Goal: Transaction & Acquisition: Download file/media

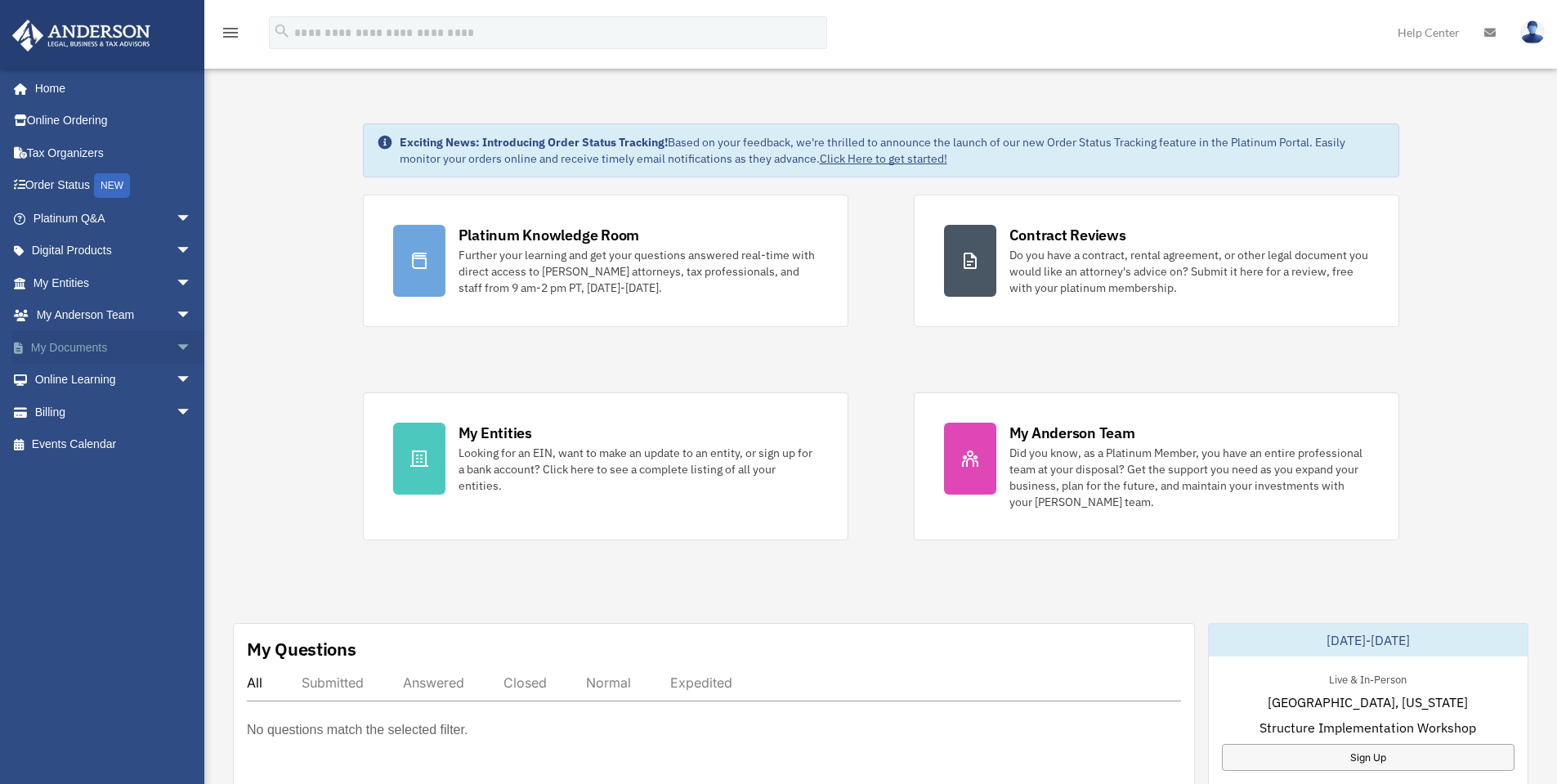
click at [179, 353] on span "arrow_drop_down" at bounding box center [192, 347] width 32 height 33
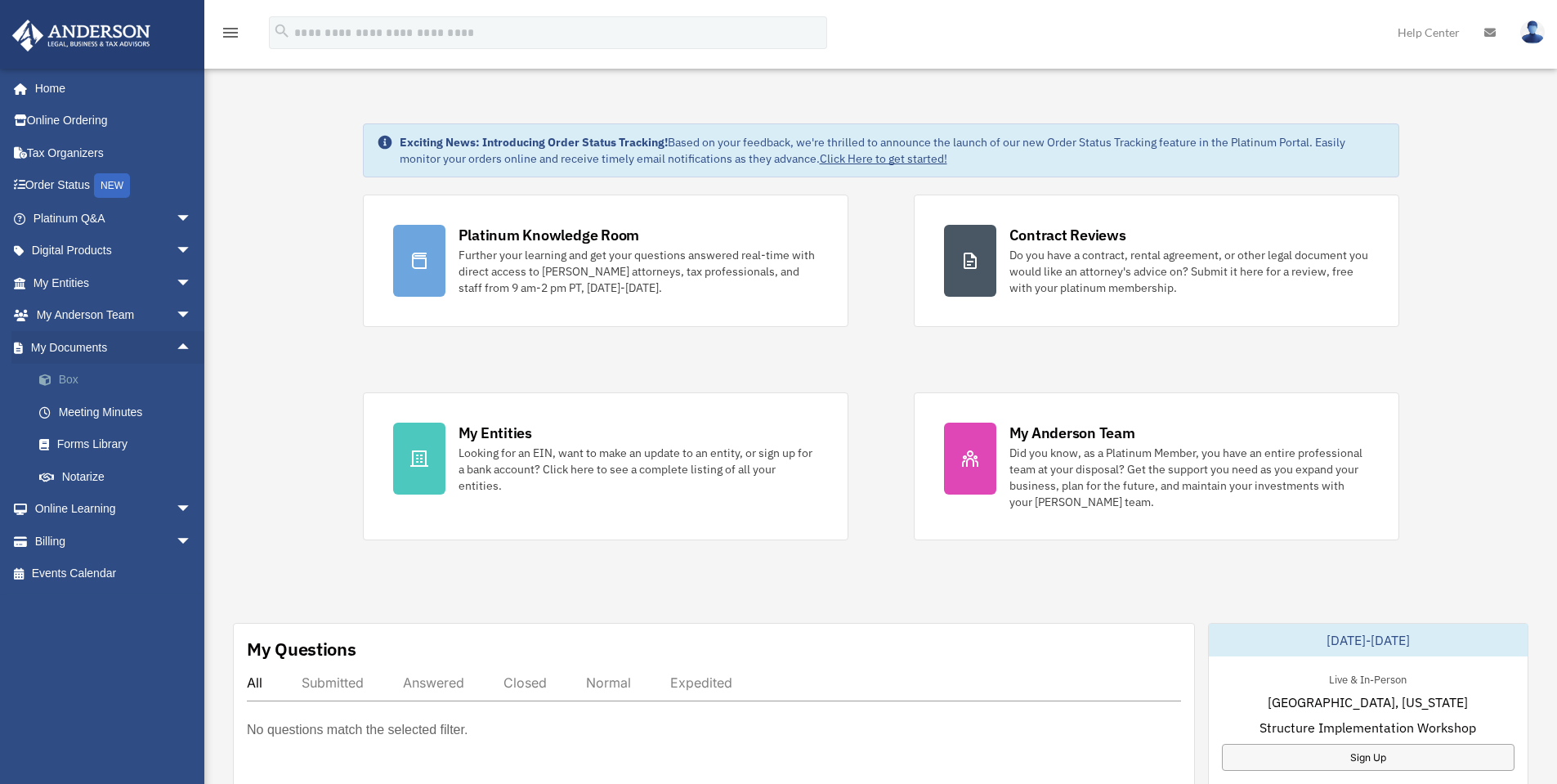
click at [75, 372] on link "Box" at bounding box center [119, 380] width 194 height 32
click at [69, 383] on link "Box" at bounding box center [119, 380] width 194 height 32
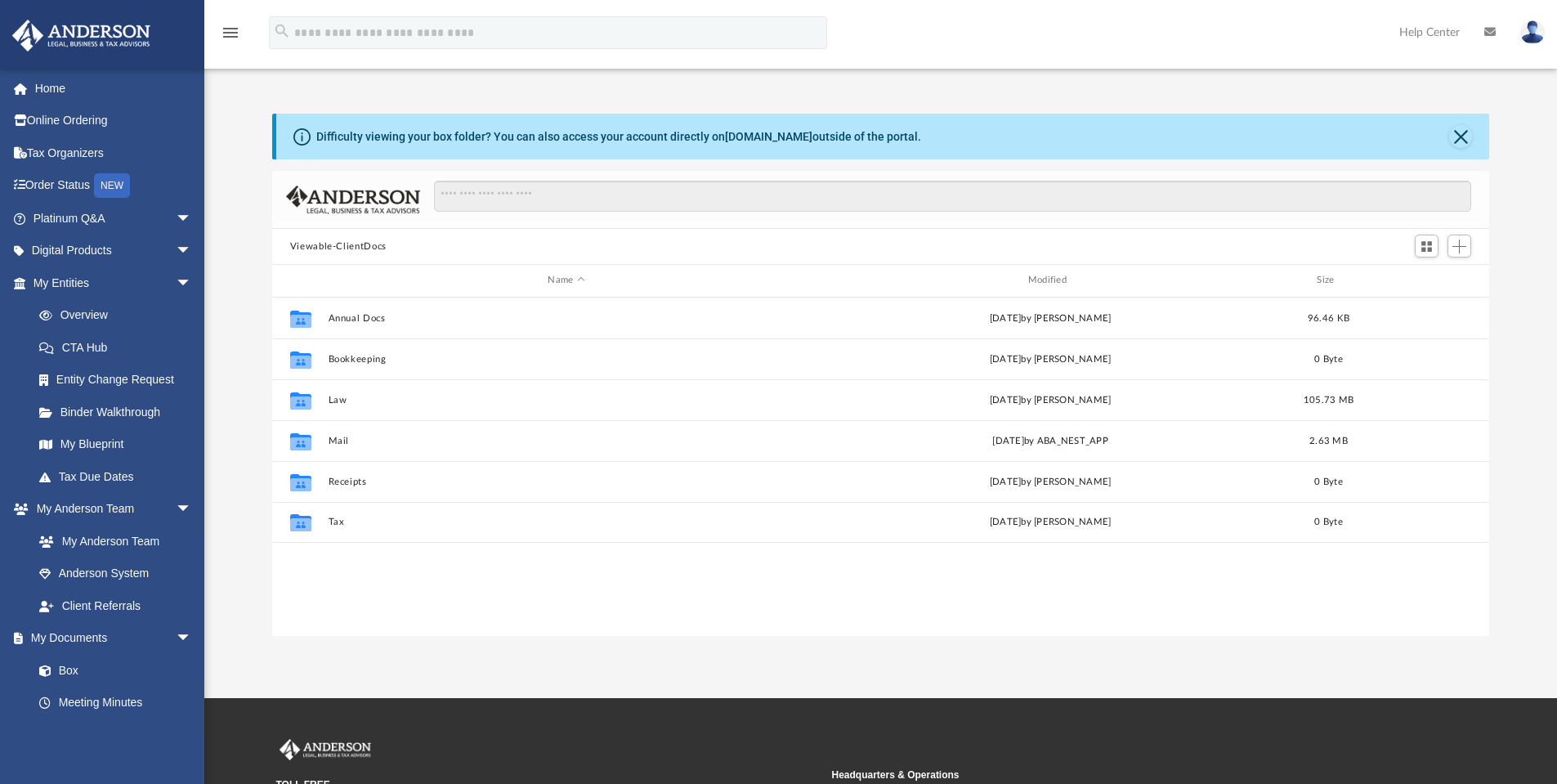
scroll to position [359, 1205]
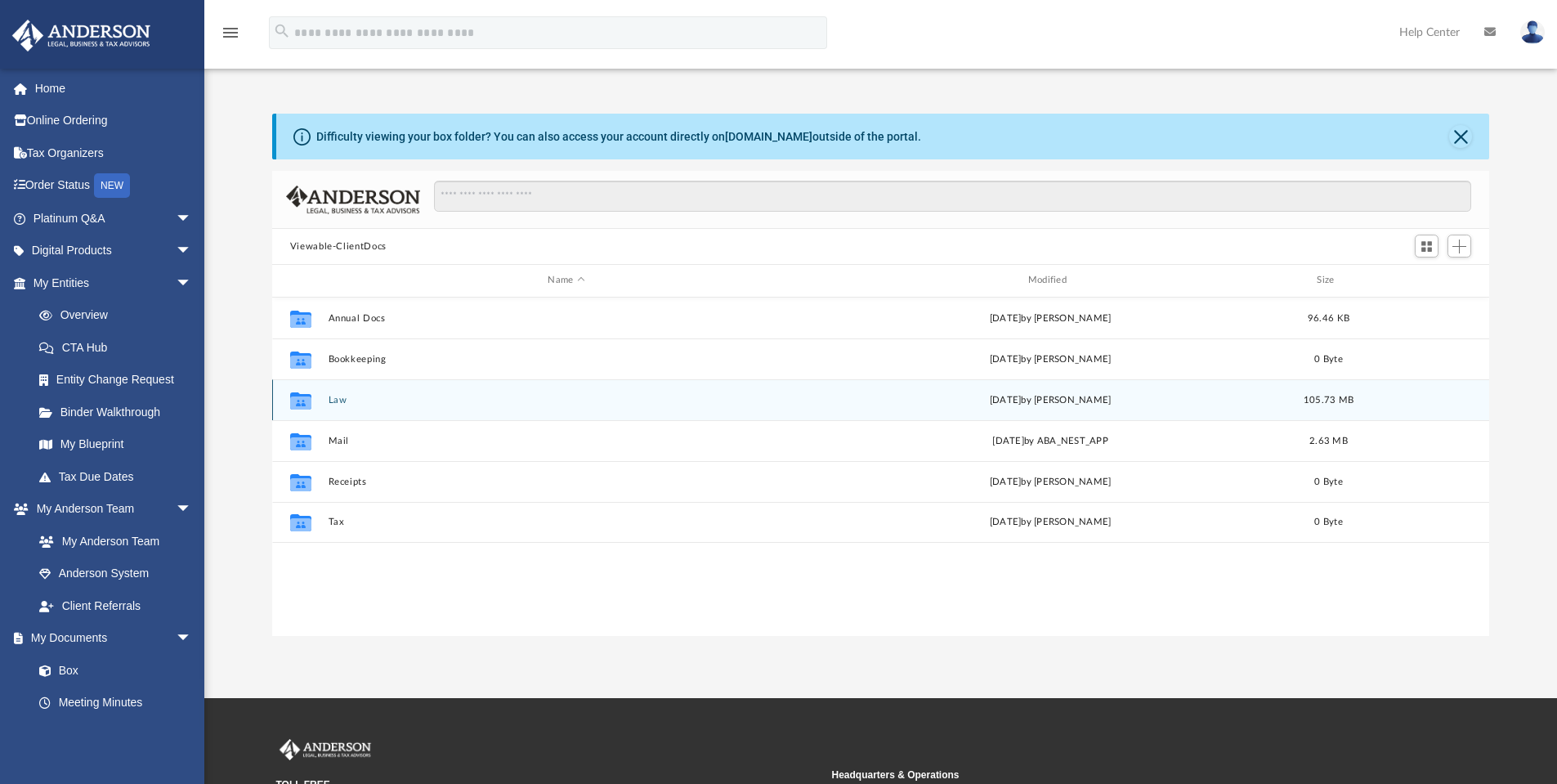
click at [498, 401] on button "Law" at bounding box center [566, 399] width 476 height 11
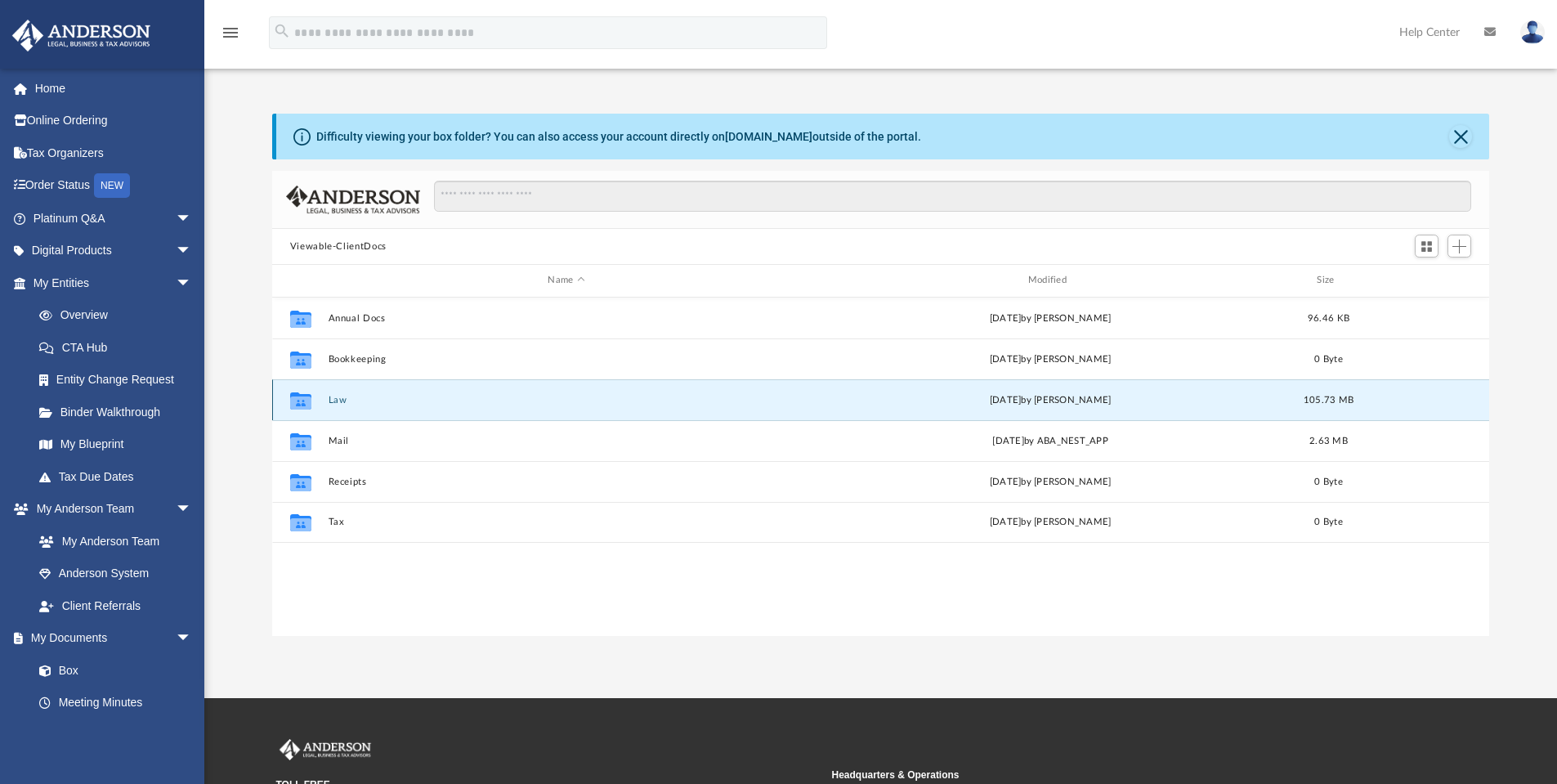
click at [498, 401] on button "Law" at bounding box center [566, 399] width 476 height 11
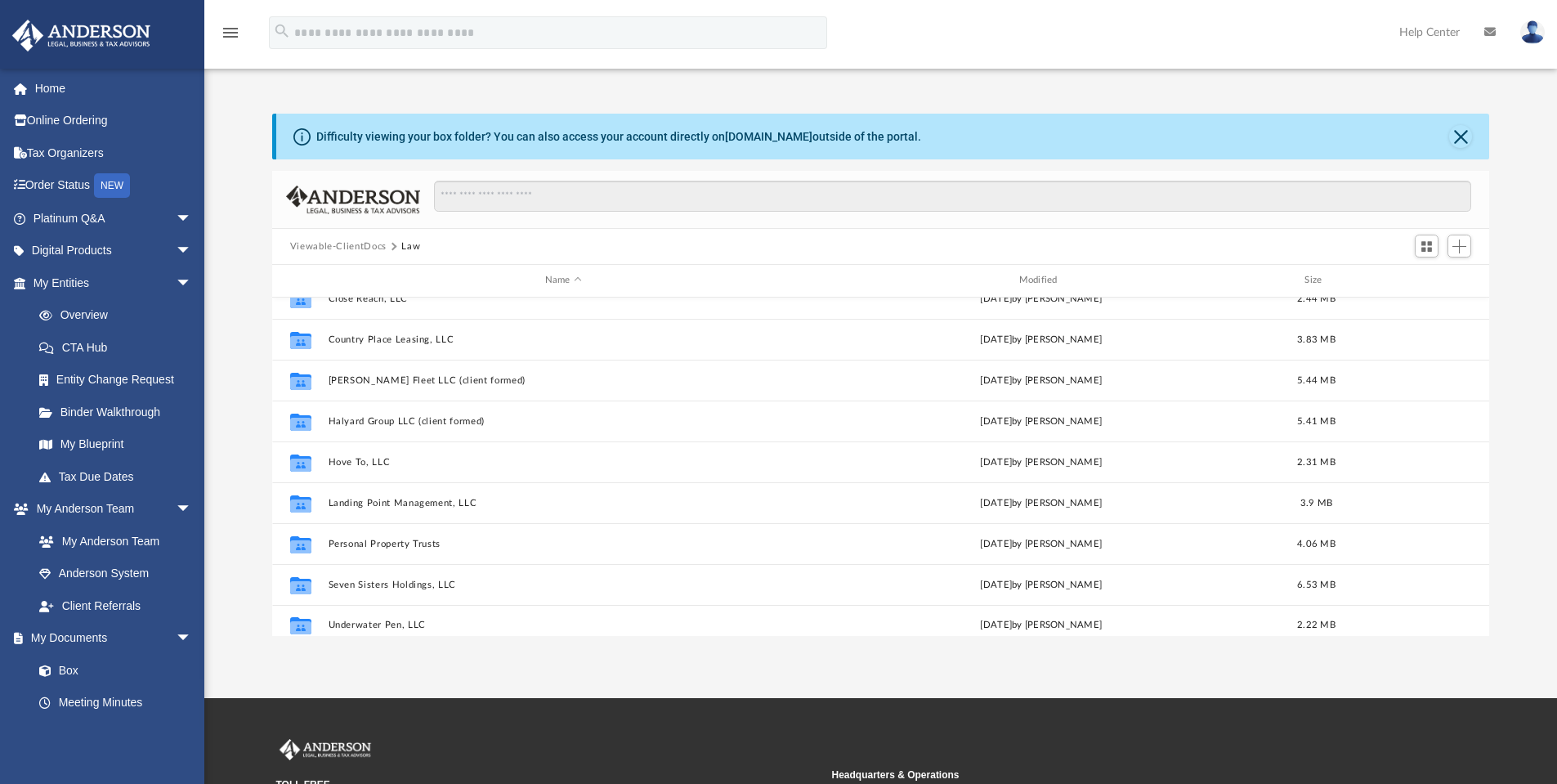
scroll to position [438, 0]
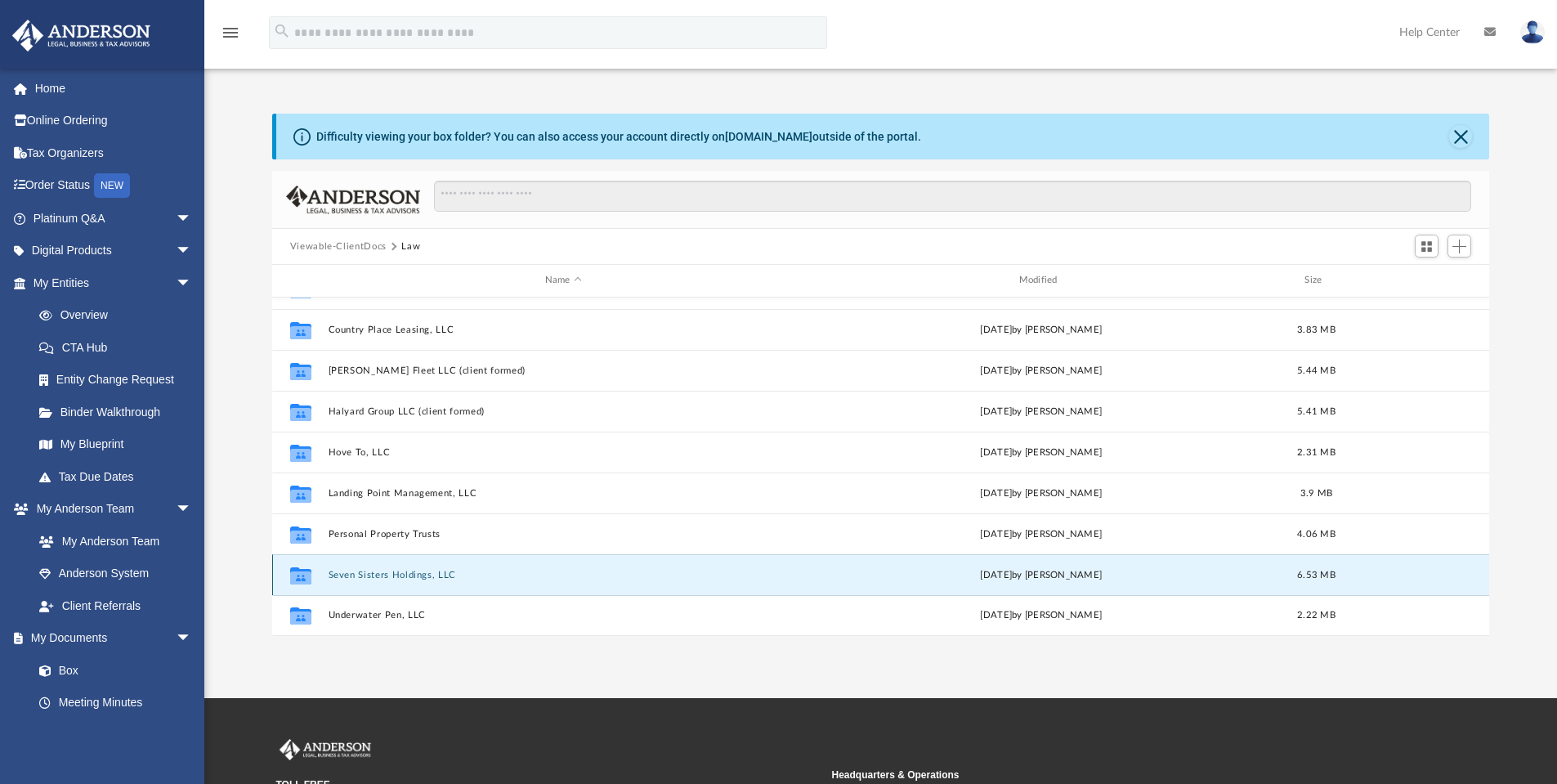
click at [414, 570] on button "Seven Sisters Holdings, LLC" at bounding box center [563, 574] width 470 height 11
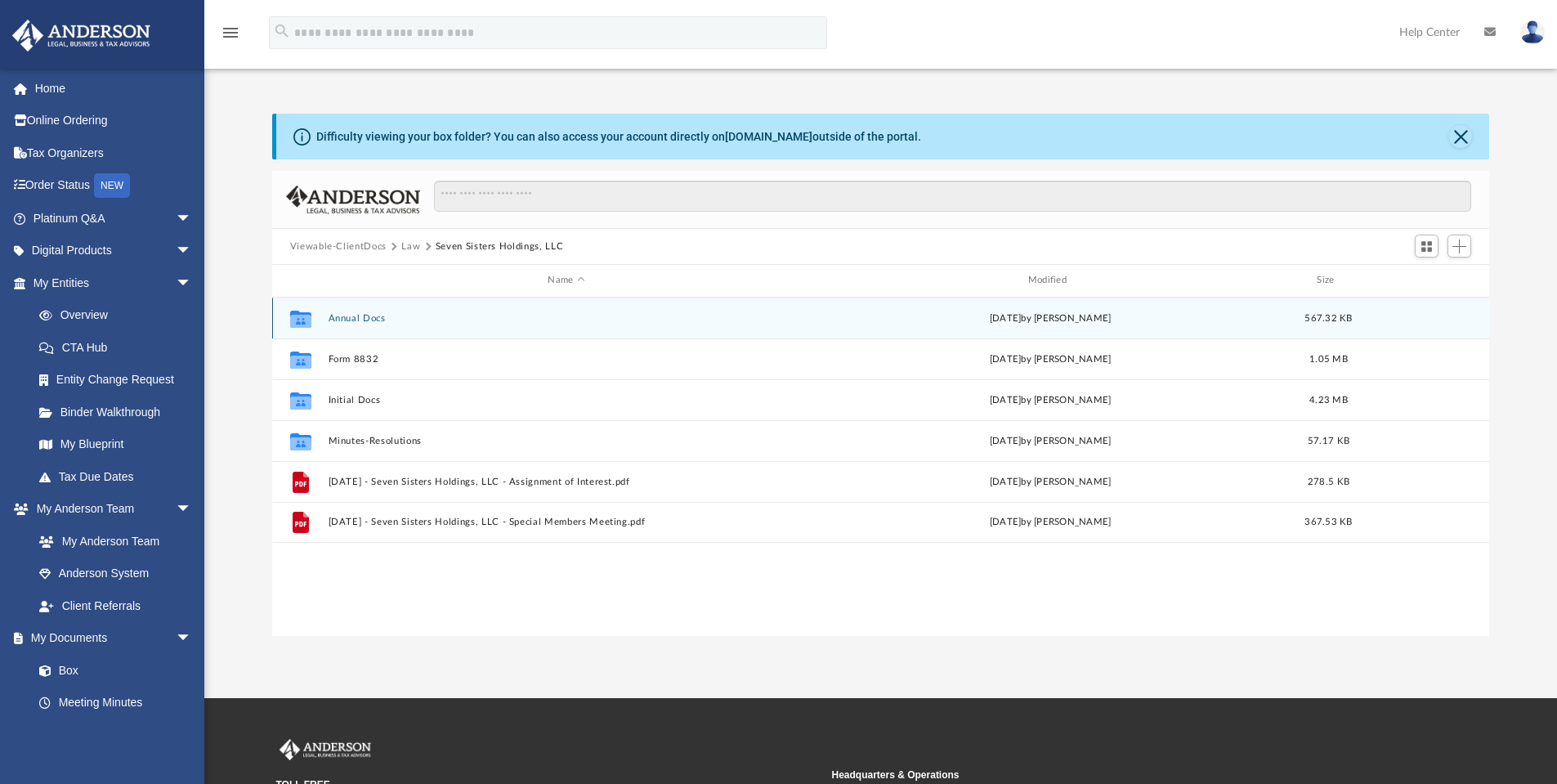
click at [436, 314] on button "Annual Docs" at bounding box center [566, 318] width 476 height 11
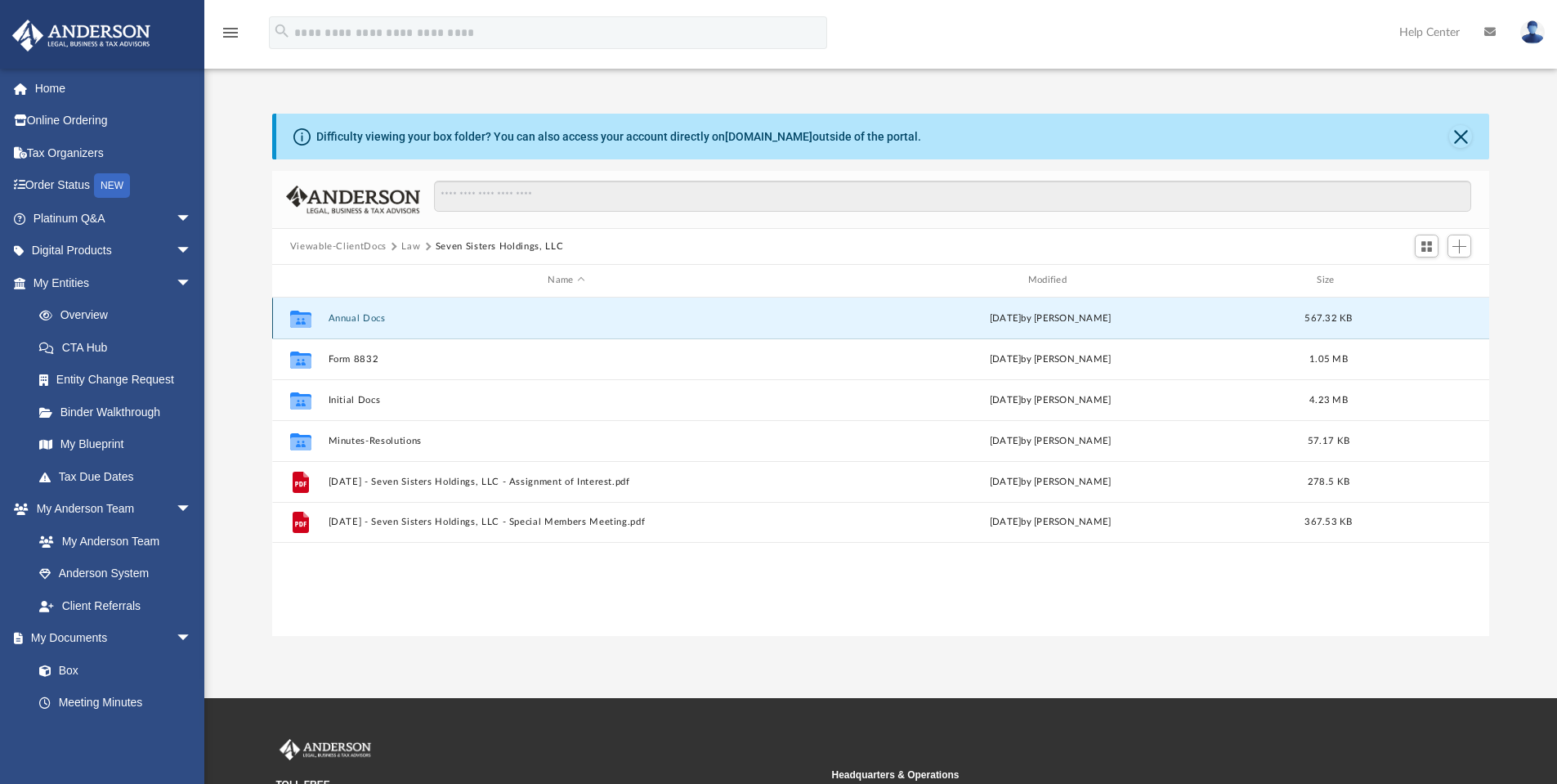
click at [436, 314] on button "Annual Docs" at bounding box center [566, 318] width 476 height 11
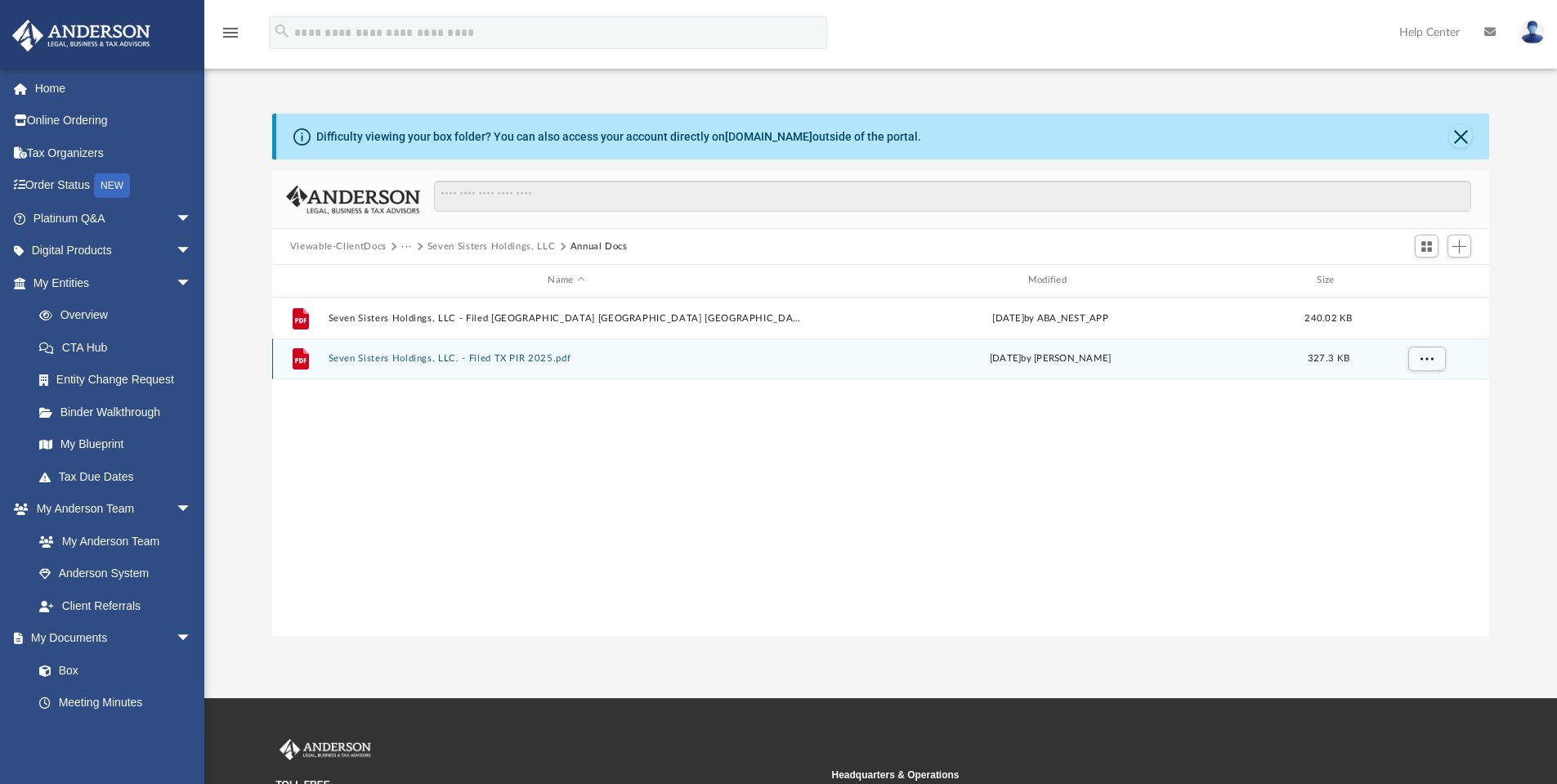
click at [534, 355] on button "Seven Sisters Holdings, LLC. - Filed TX PIR 2025.pdf" at bounding box center [566, 358] width 476 height 11
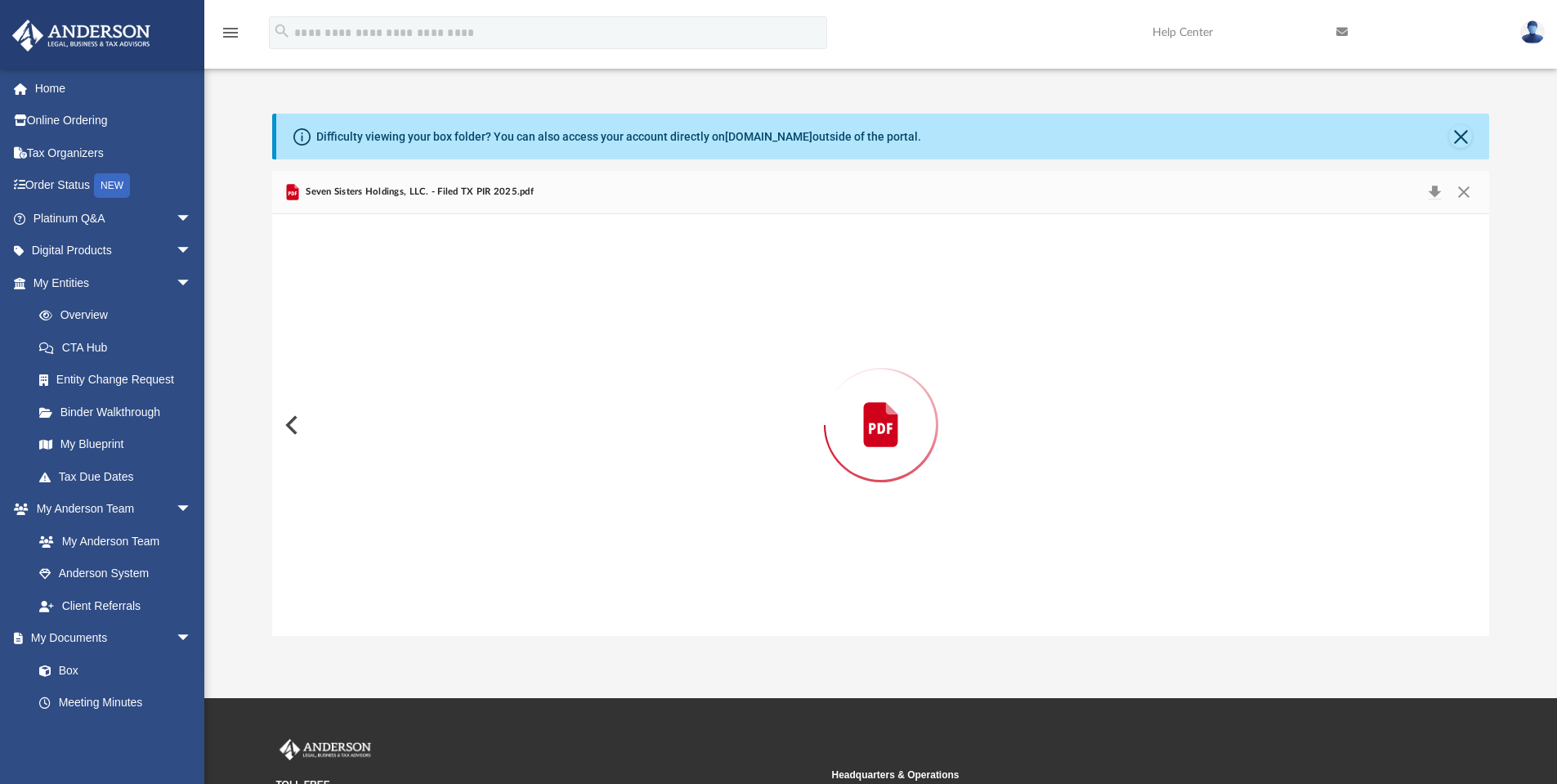
click at [533, 354] on div "Preview" at bounding box center [882, 425] width 1218 height 422
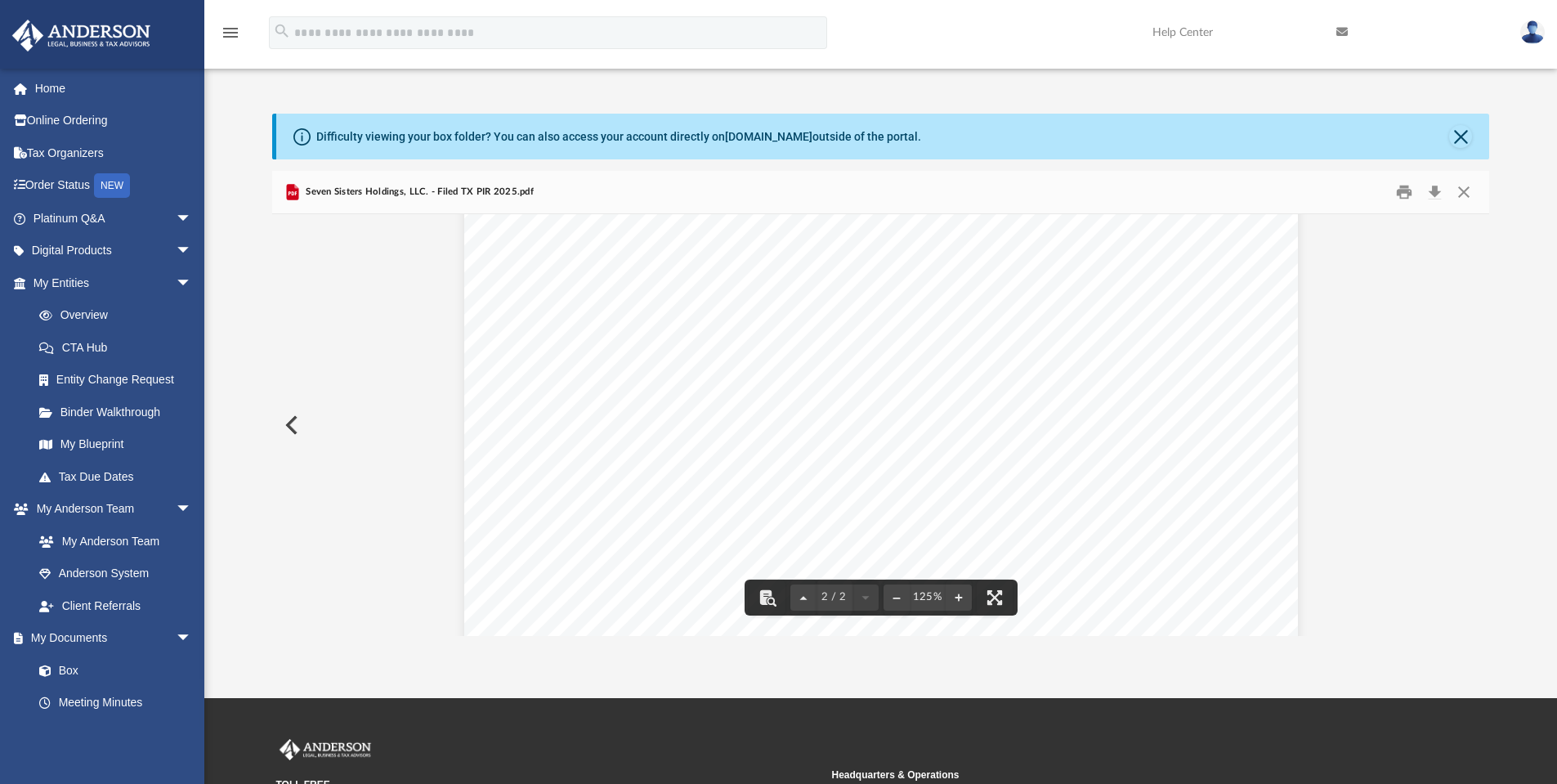
scroll to position [1784, 0]
click at [296, 447] on button "Preview" at bounding box center [290, 425] width 36 height 46
click at [1442, 189] on button "Download" at bounding box center [1435, 193] width 30 height 26
click at [1474, 415] on button "Preview" at bounding box center [1472, 425] width 36 height 46
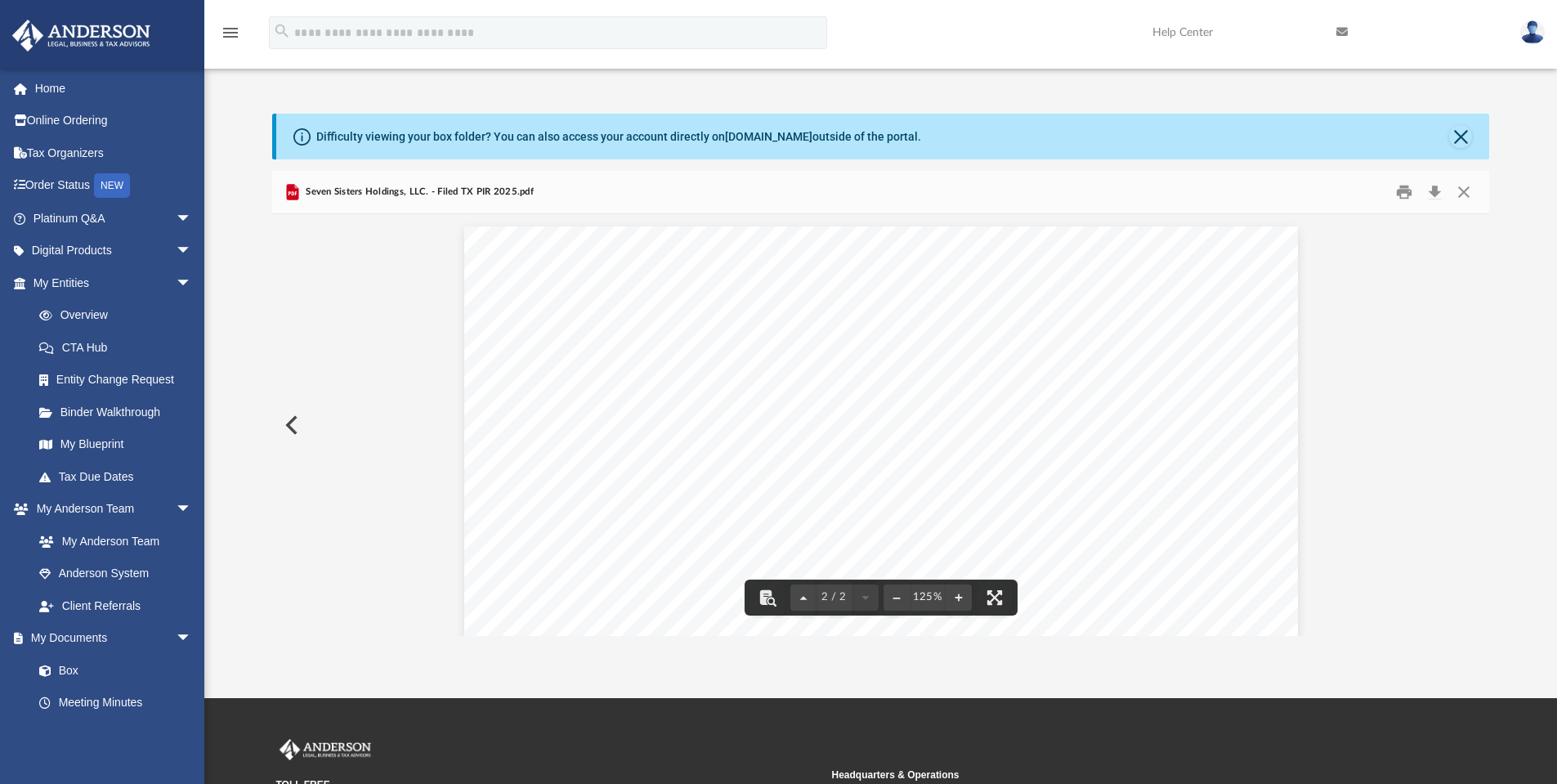
scroll to position [1103, 0]
click at [1438, 188] on button "Download" at bounding box center [1435, 193] width 30 height 26
click at [1467, 135] on button "Close" at bounding box center [1461, 136] width 23 height 23
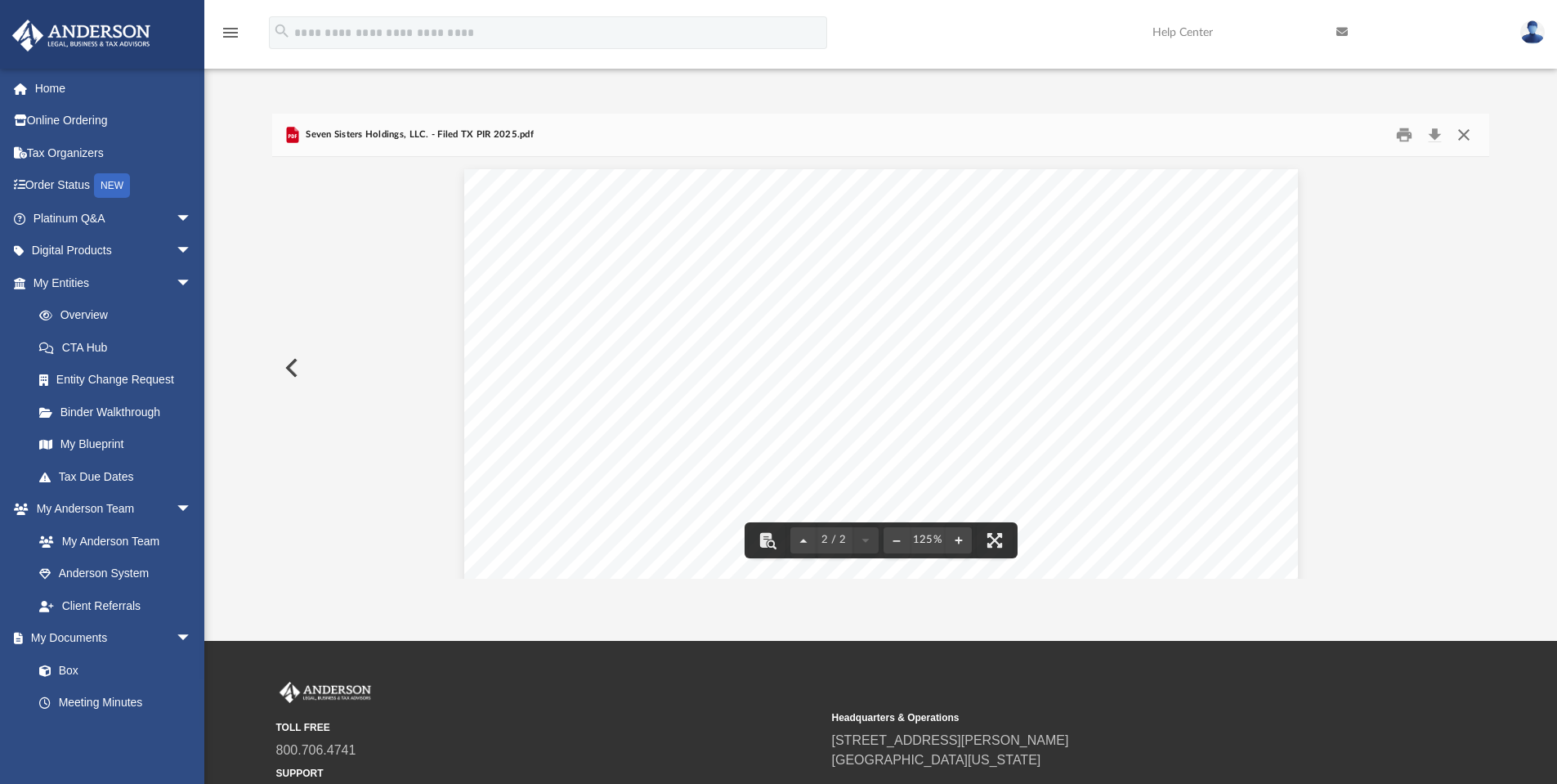
click at [1466, 138] on button "Close" at bounding box center [1464, 136] width 30 height 26
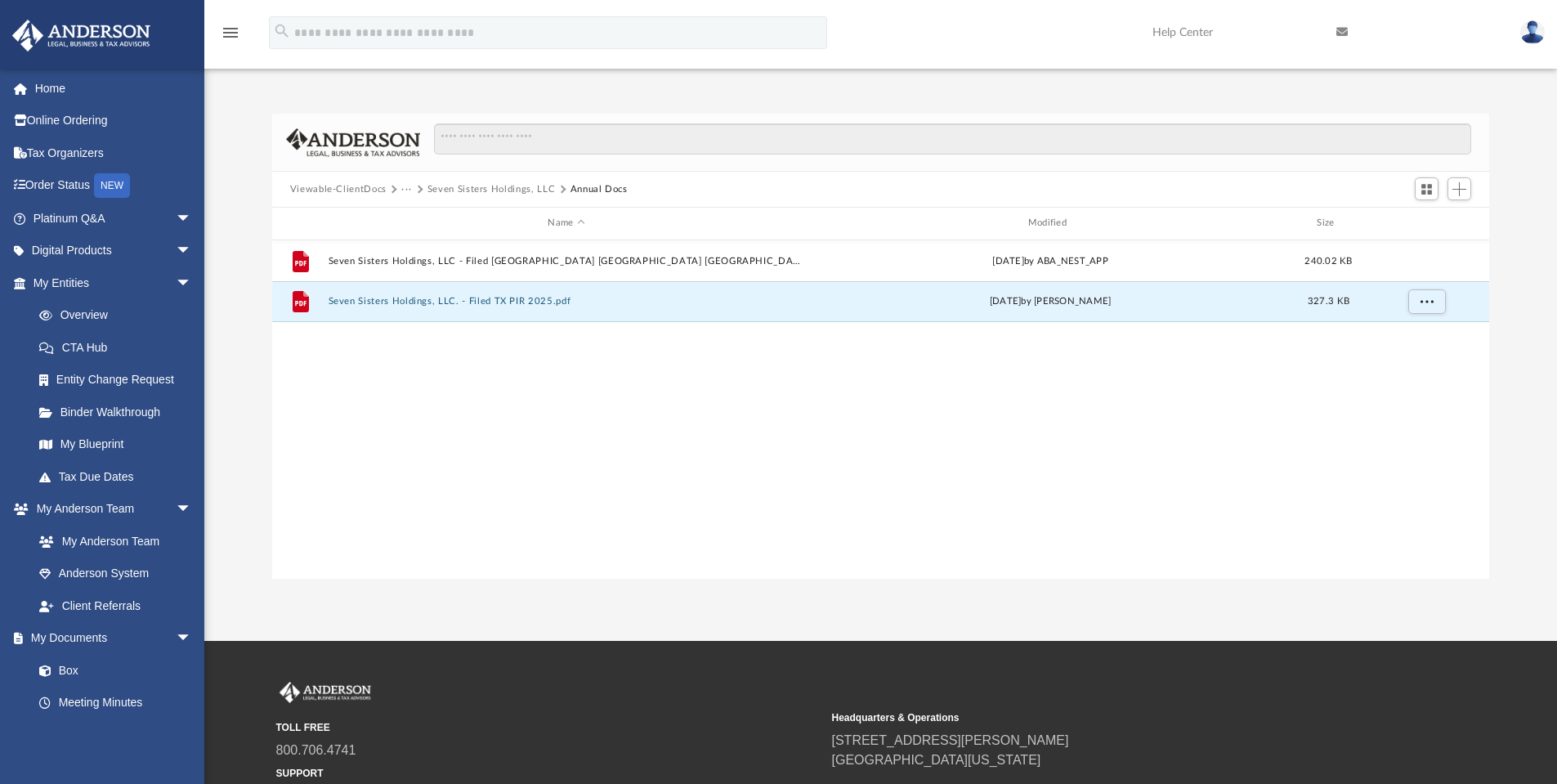
click at [485, 189] on button "Seven Sisters Holdings, LLC" at bounding box center [491, 189] width 128 height 15
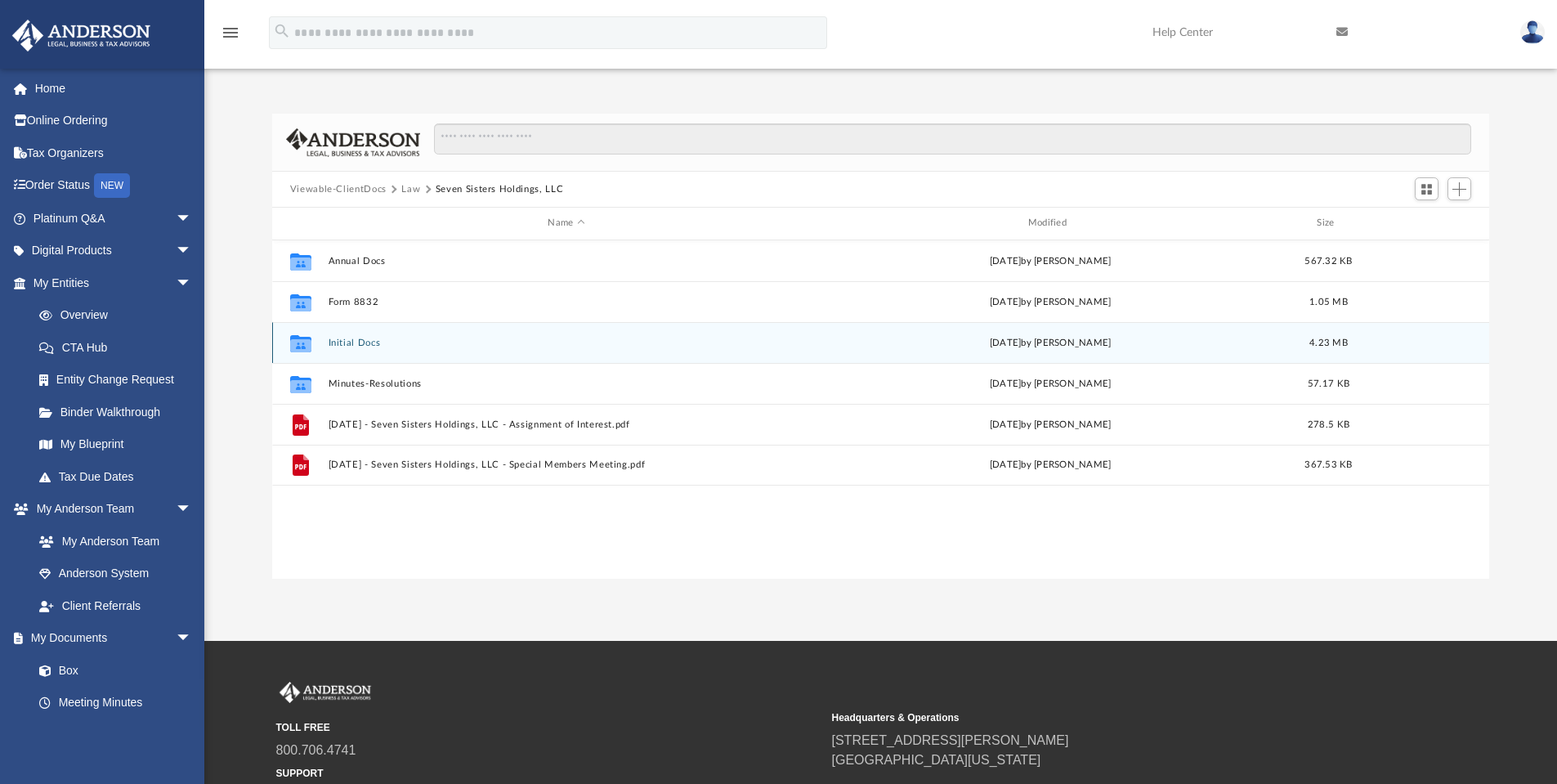
click at [539, 348] on button "Initial Docs" at bounding box center [566, 342] width 476 height 11
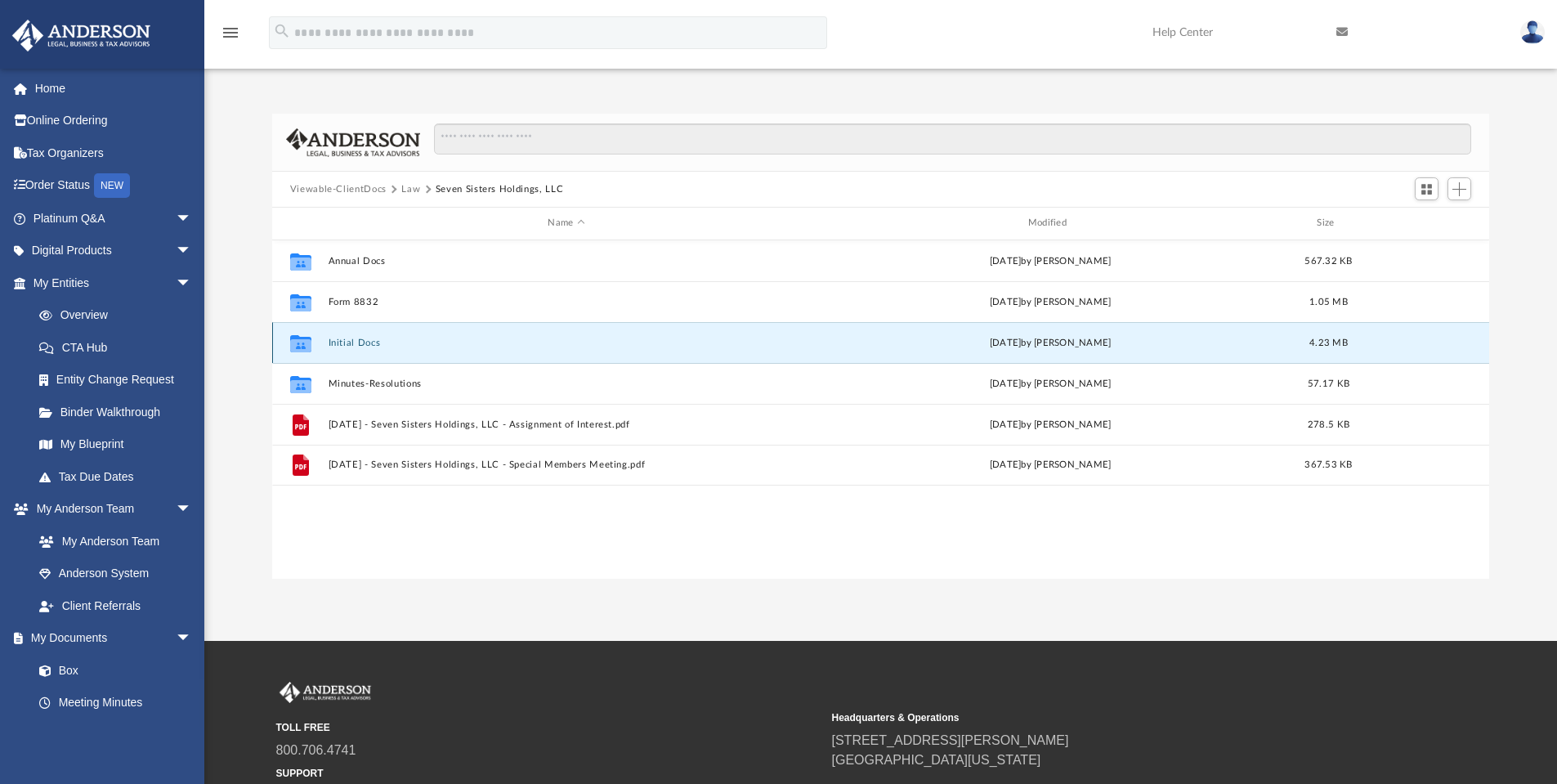
click at [539, 348] on button "Initial Docs" at bounding box center [566, 342] width 476 height 11
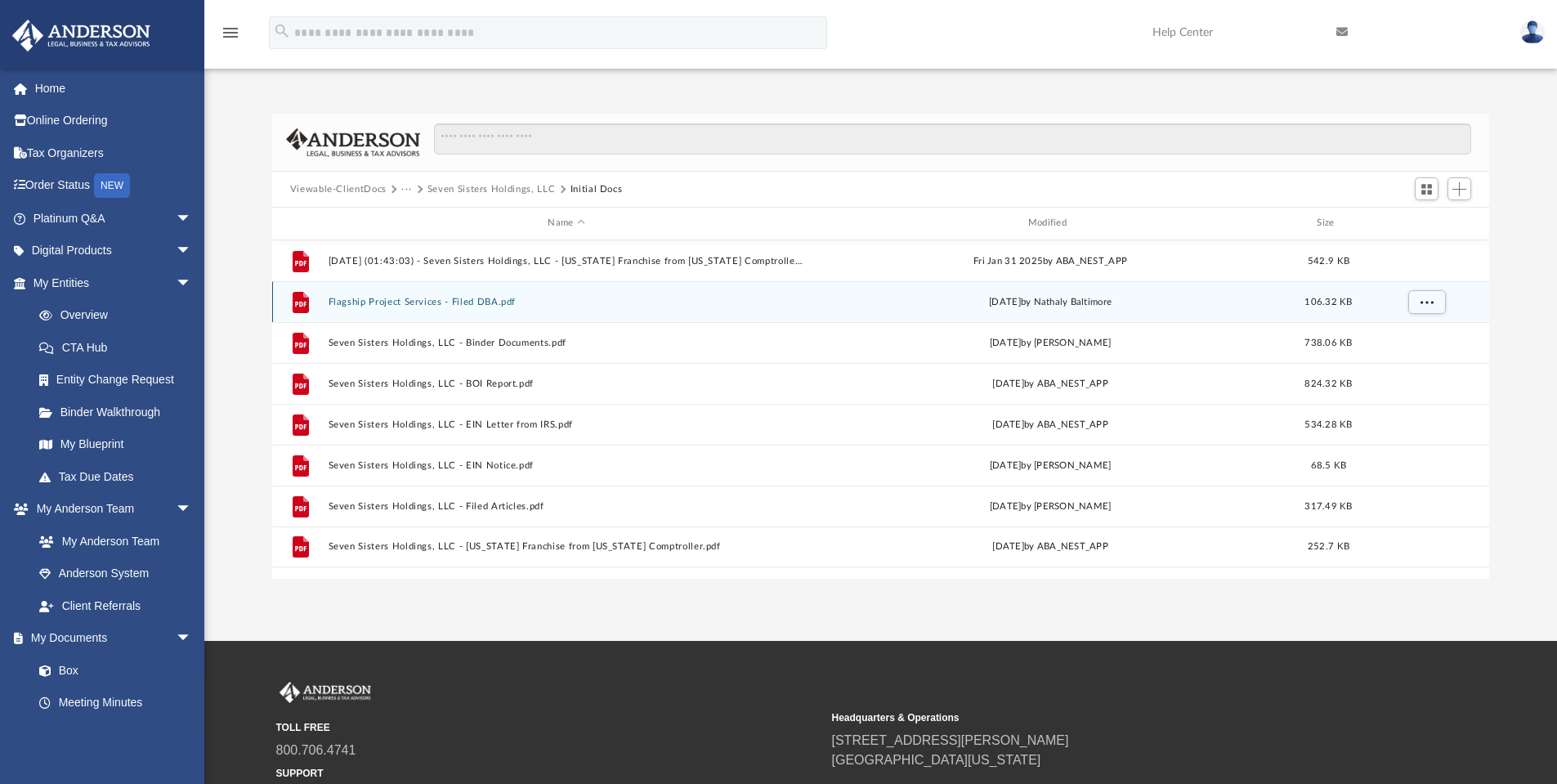
click at [572, 295] on div "File Flagship Project Services - Filed DBA.pdf Thu Oct 31 2024 by Nathaly Balti…" at bounding box center [882, 302] width 1218 height 41
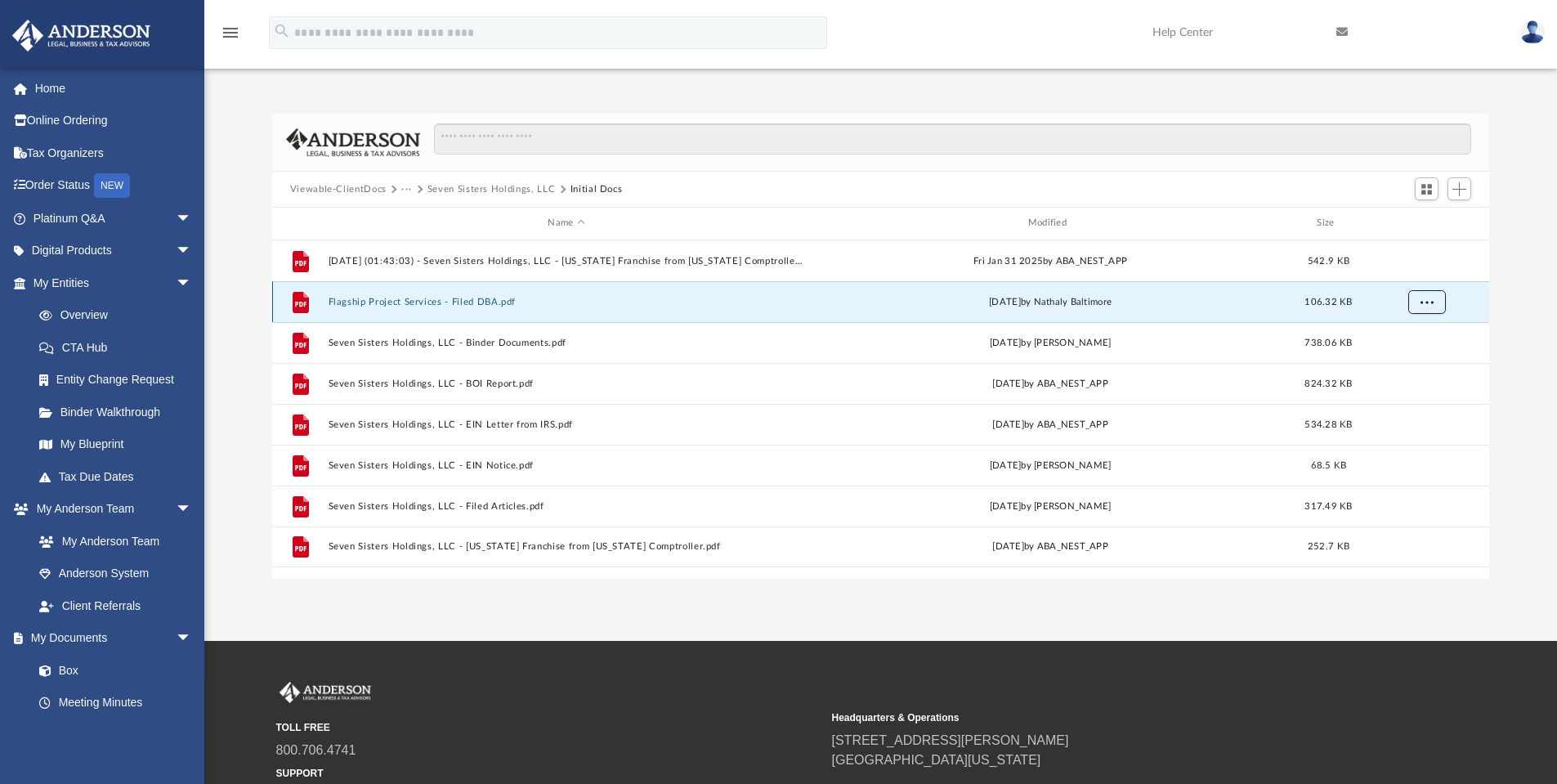
click at [1416, 306] on button "More options" at bounding box center [1426, 301] width 37 height 25
click at [1426, 356] on li "Download" at bounding box center [1411, 360] width 47 height 17
click at [1416, 296] on button "More options" at bounding box center [1426, 301] width 37 height 25
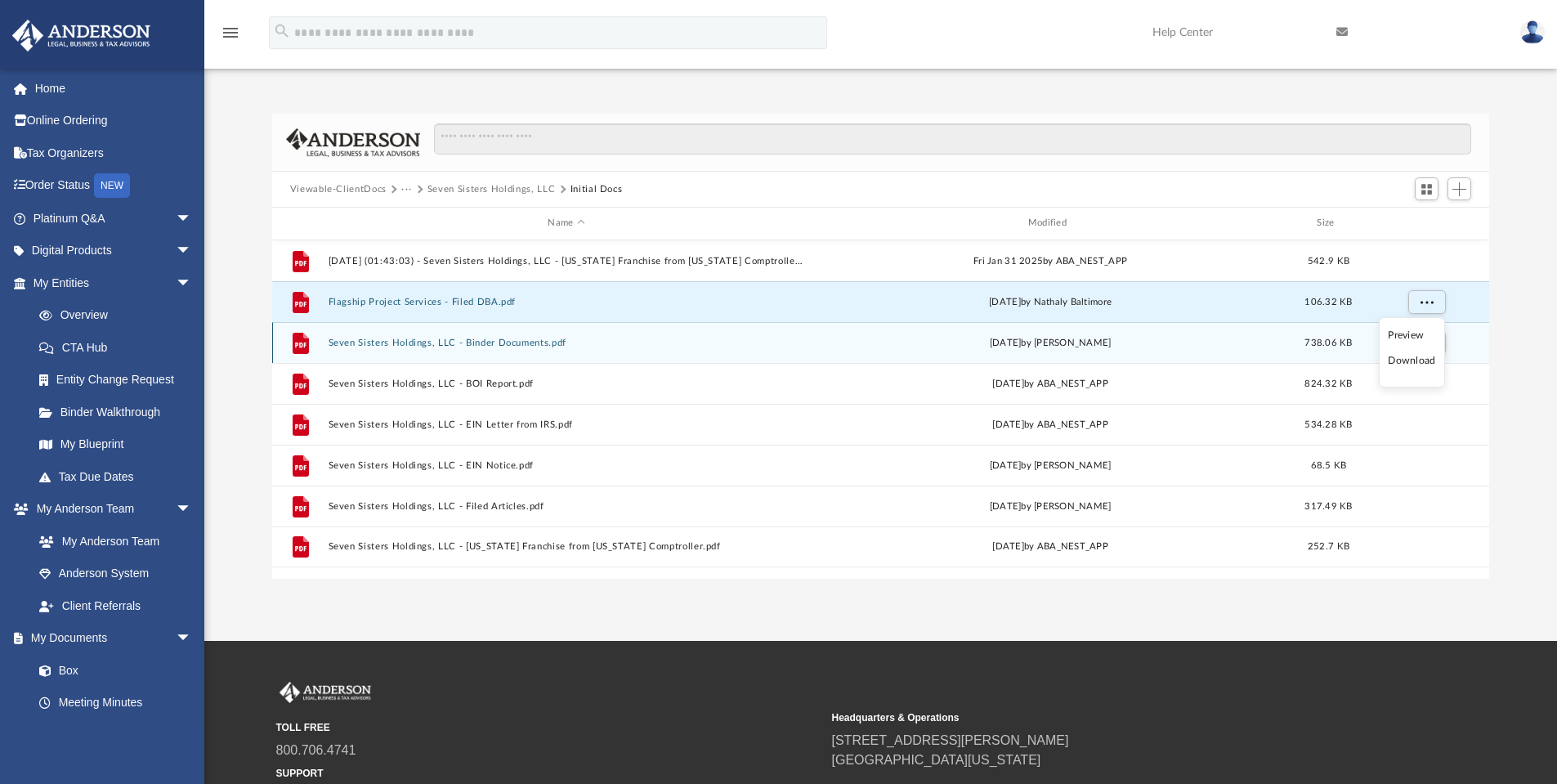
click at [600, 341] on button "Seven Sisters Holdings, LLC - Binder Documents.pdf" at bounding box center [566, 342] width 476 height 11
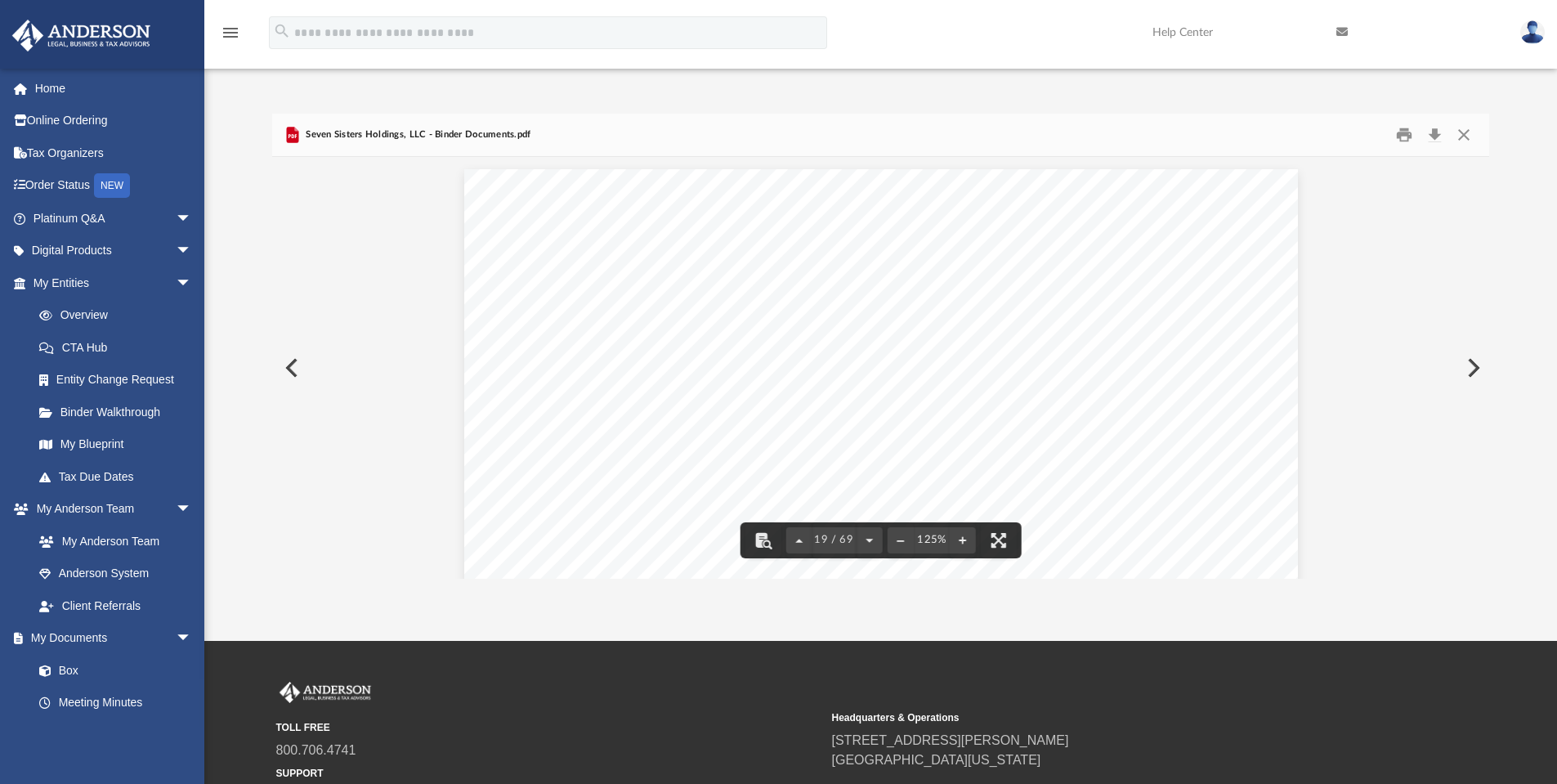
scroll to position [19855, 0]
click at [1460, 137] on button "Close" at bounding box center [1464, 136] width 30 height 26
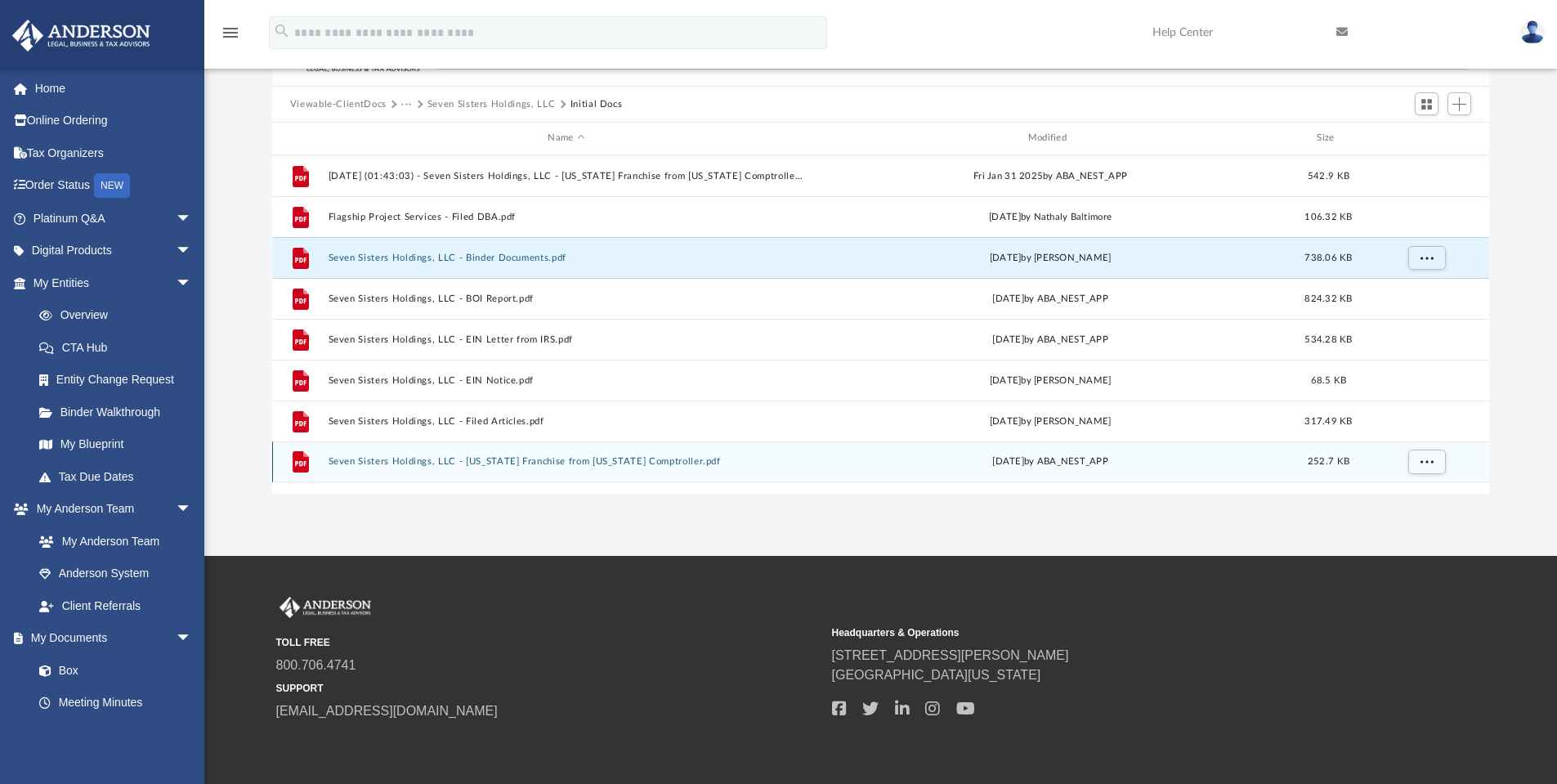
scroll to position [150, 0]
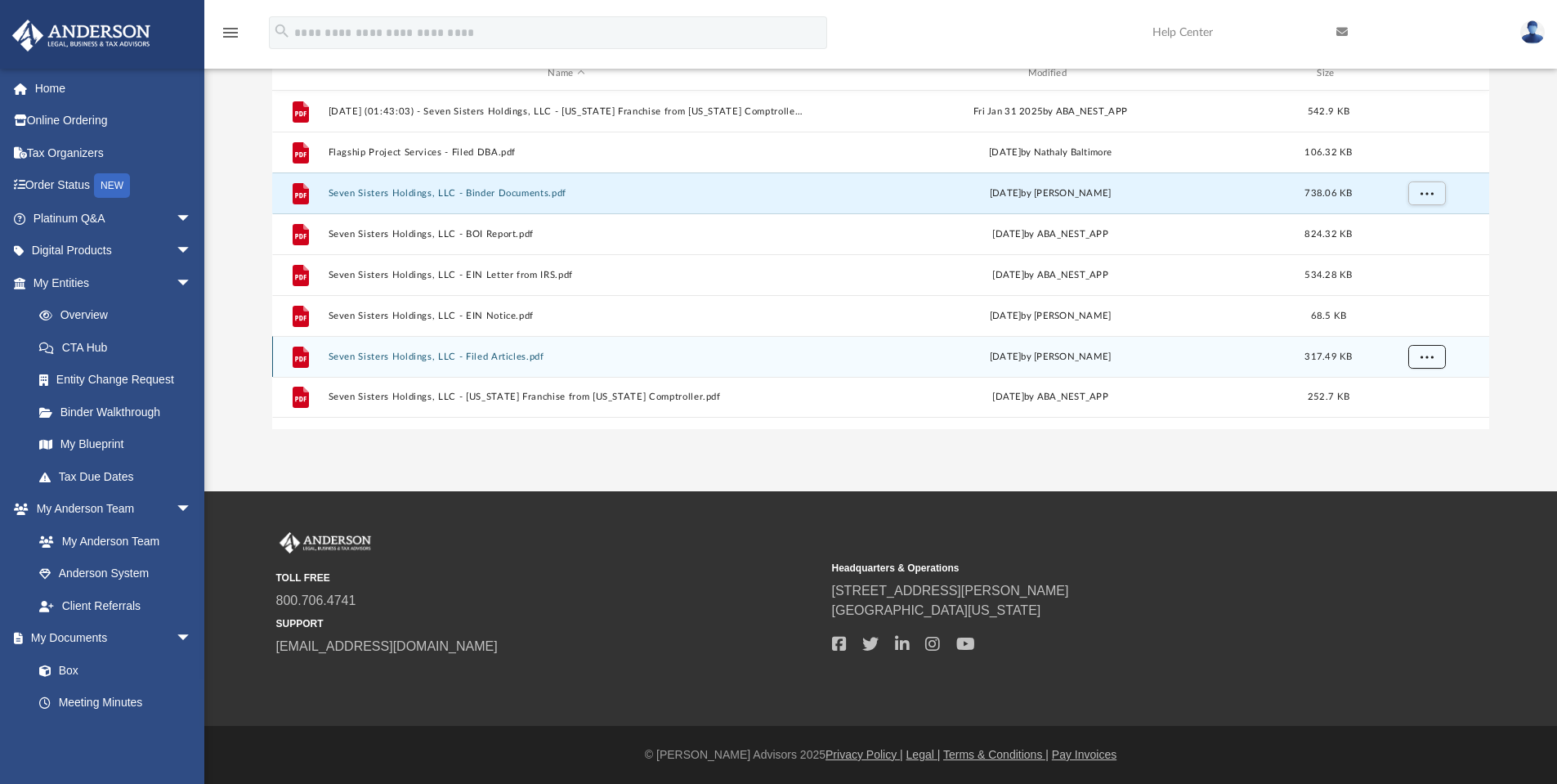
click at [1437, 361] on button "More options" at bounding box center [1426, 356] width 37 height 25
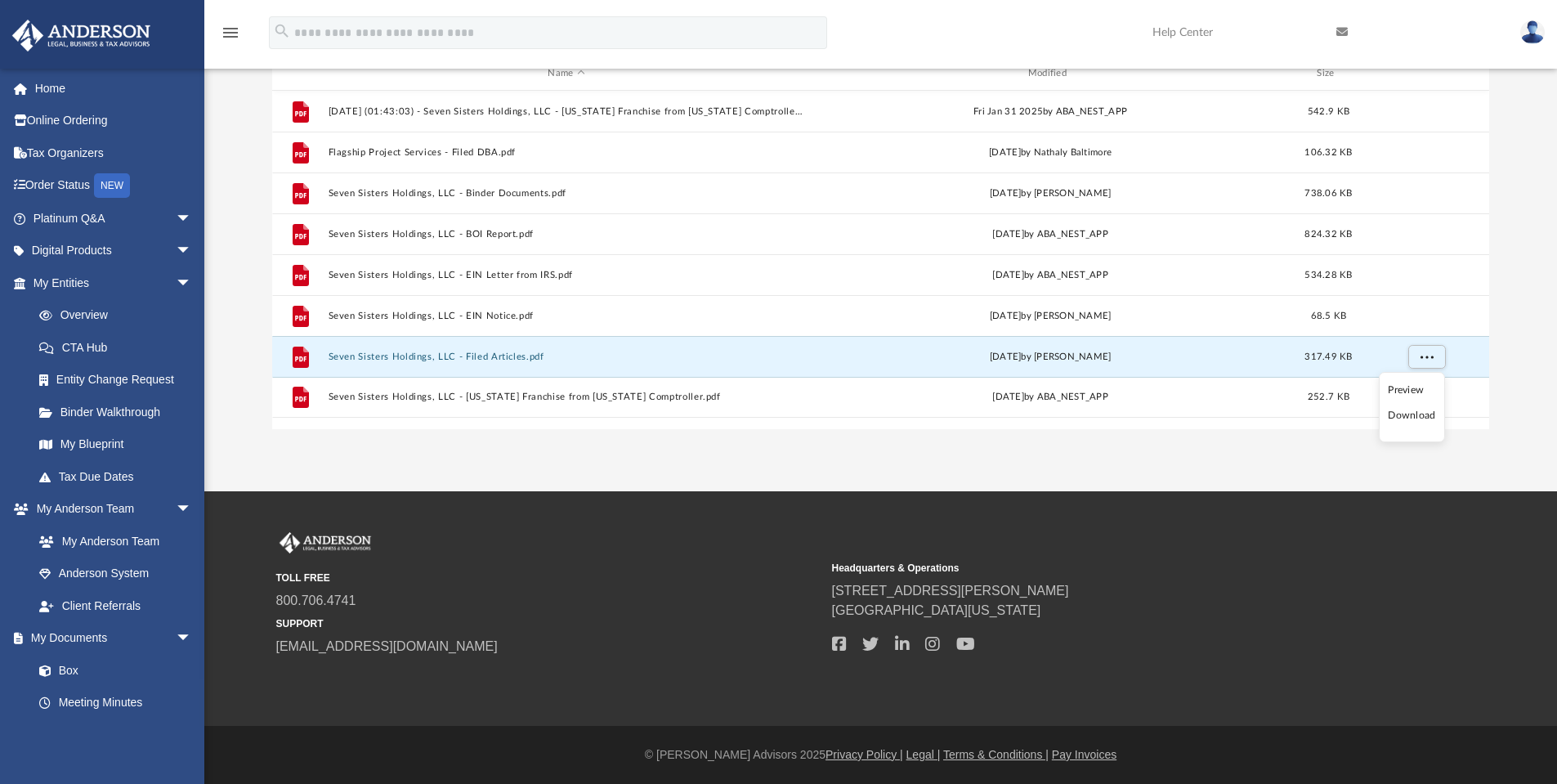
click at [1418, 416] on li "Download" at bounding box center [1411, 415] width 47 height 17
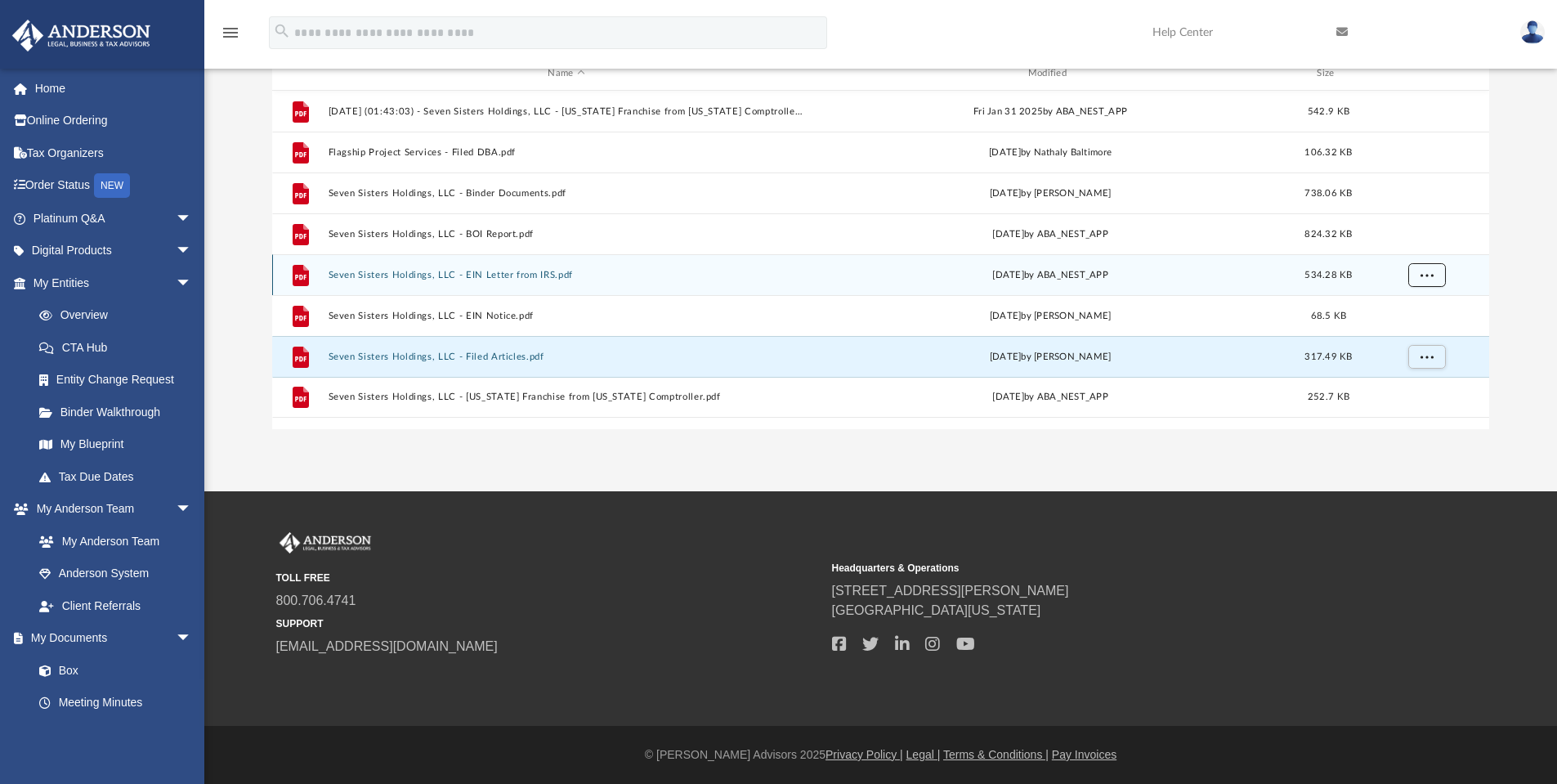
click at [1420, 277] on button "More options" at bounding box center [1426, 274] width 37 height 25
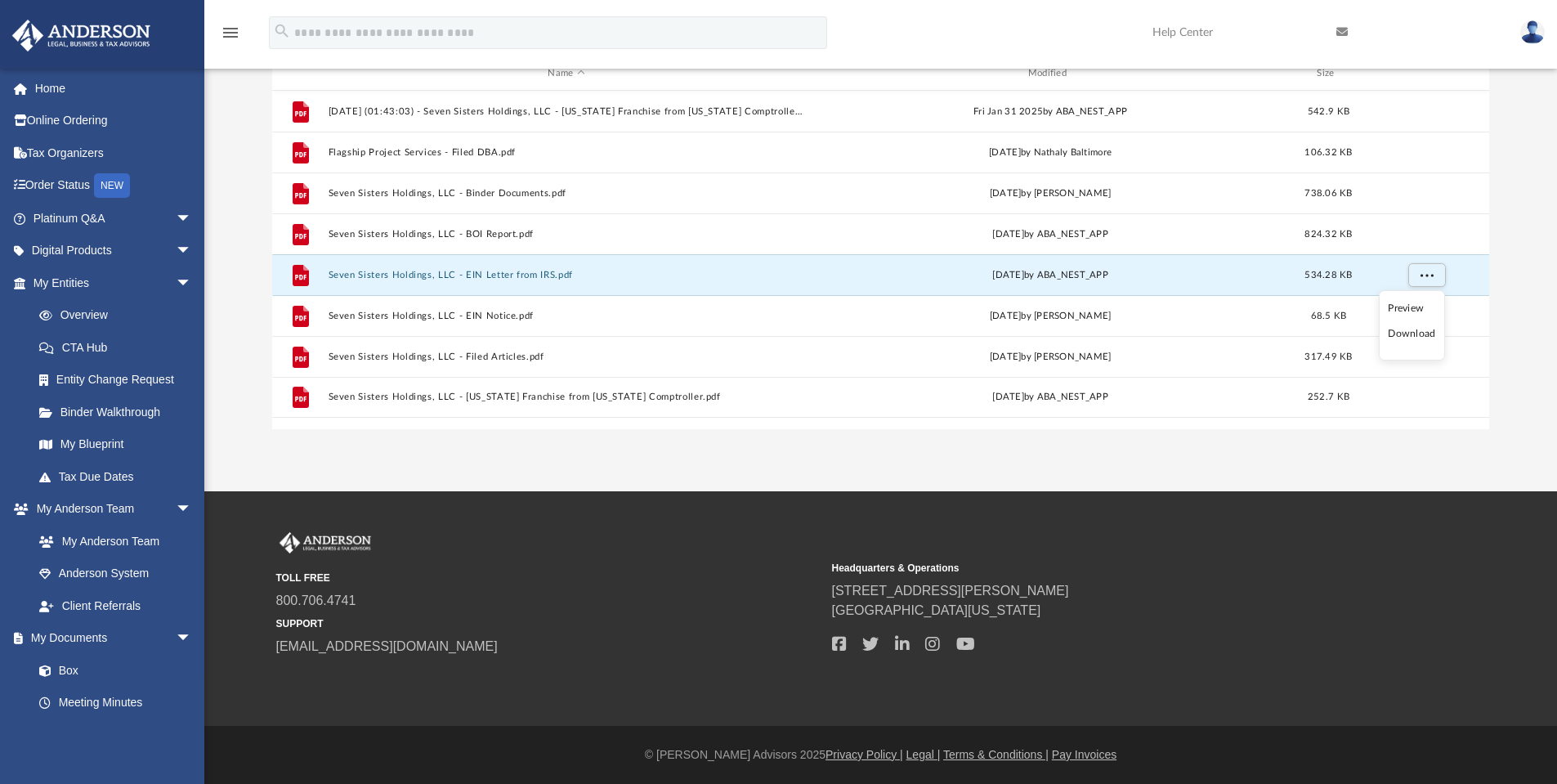
click at [1421, 337] on li "Download" at bounding box center [1411, 333] width 47 height 17
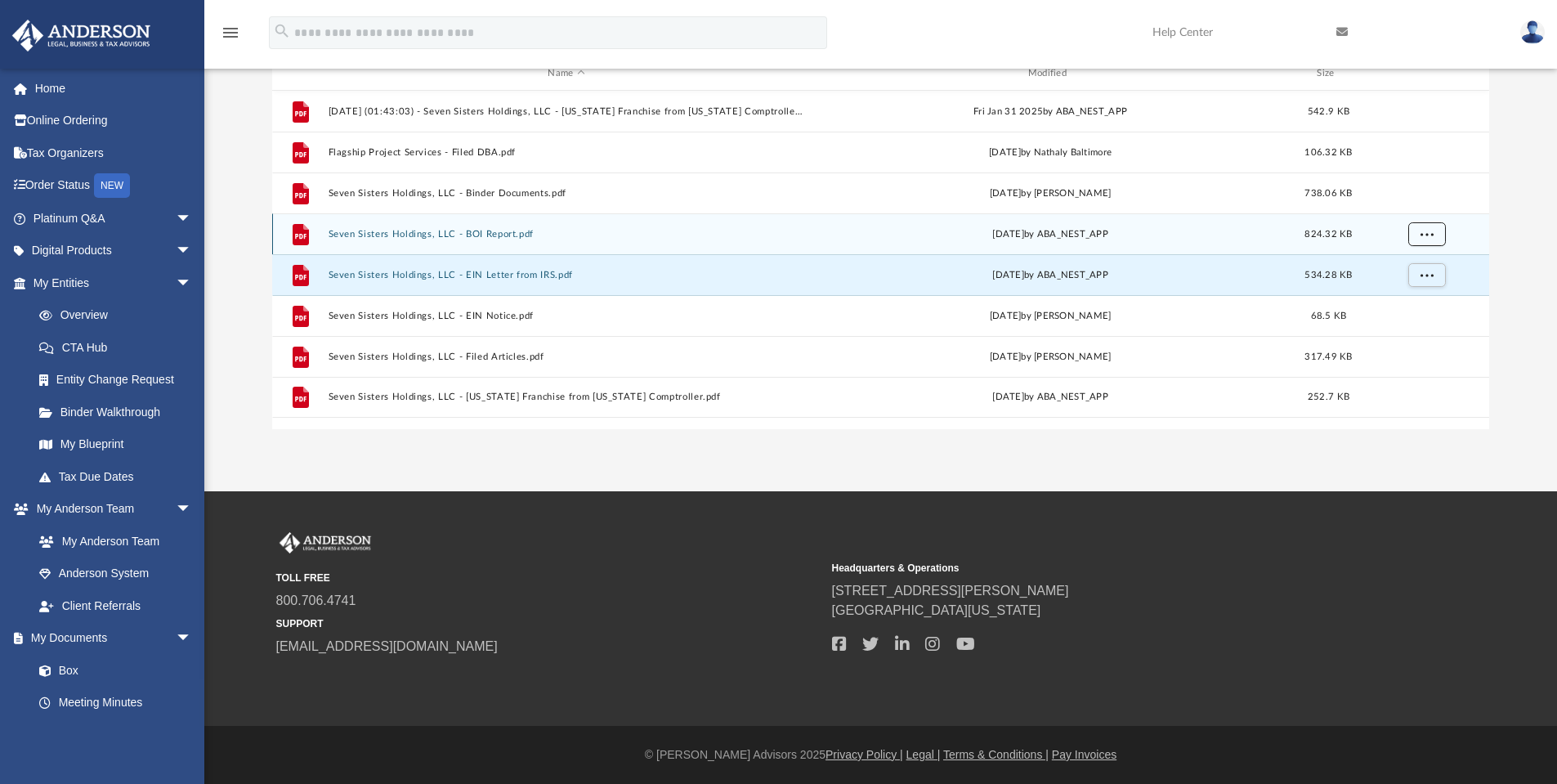
click at [1434, 229] on button "More options" at bounding box center [1426, 233] width 37 height 25
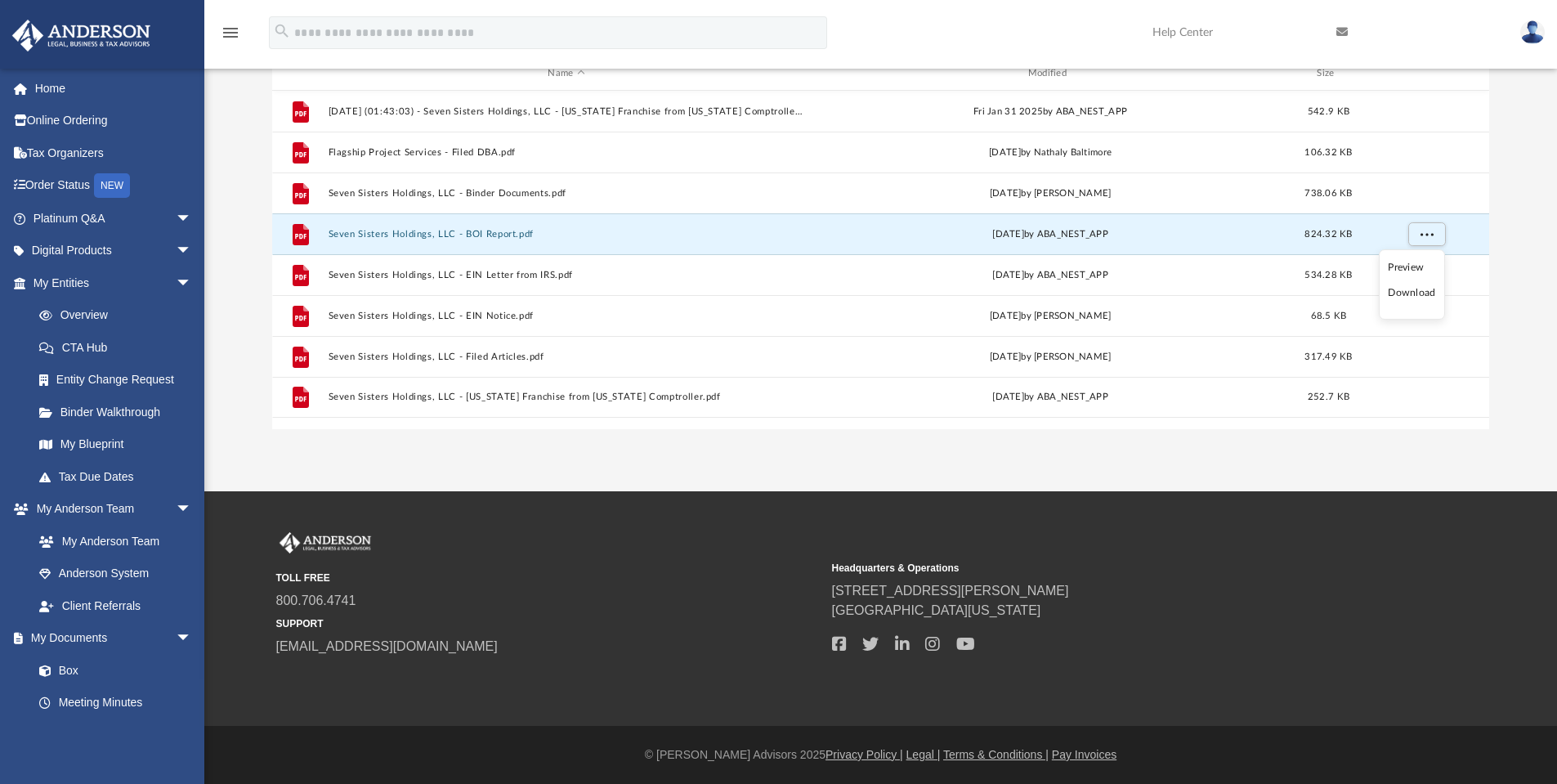
click at [1420, 298] on li "Download" at bounding box center [1411, 292] width 47 height 17
click at [1436, 227] on button "More options" at bounding box center [1426, 233] width 37 height 25
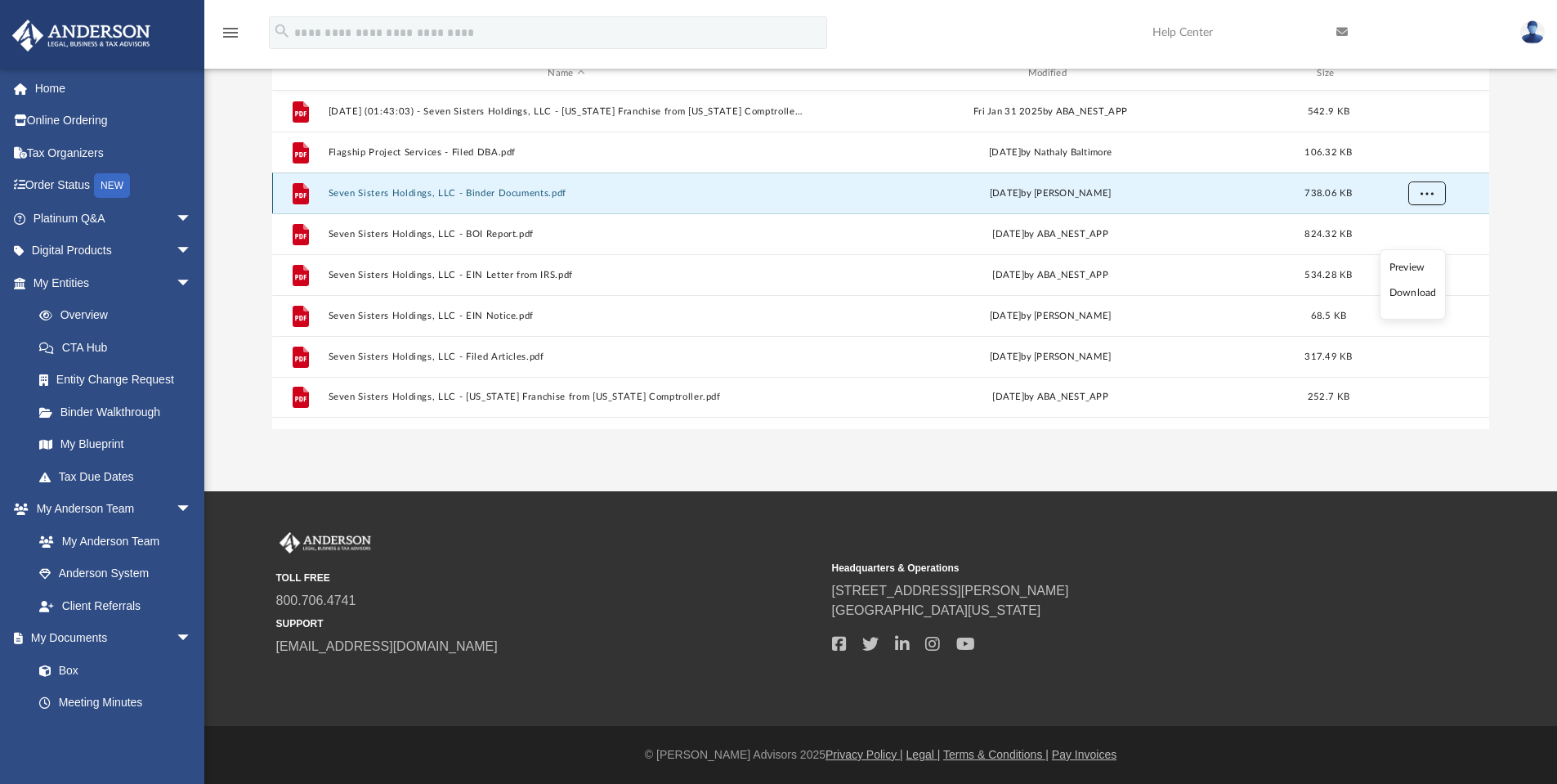
click at [1420, 195] on button "More options" at bounding box center [1426, 193] width 37 height 25
click at [1413, 248] on li "Download" at bounding box center [1411, 252] width 47 height 17
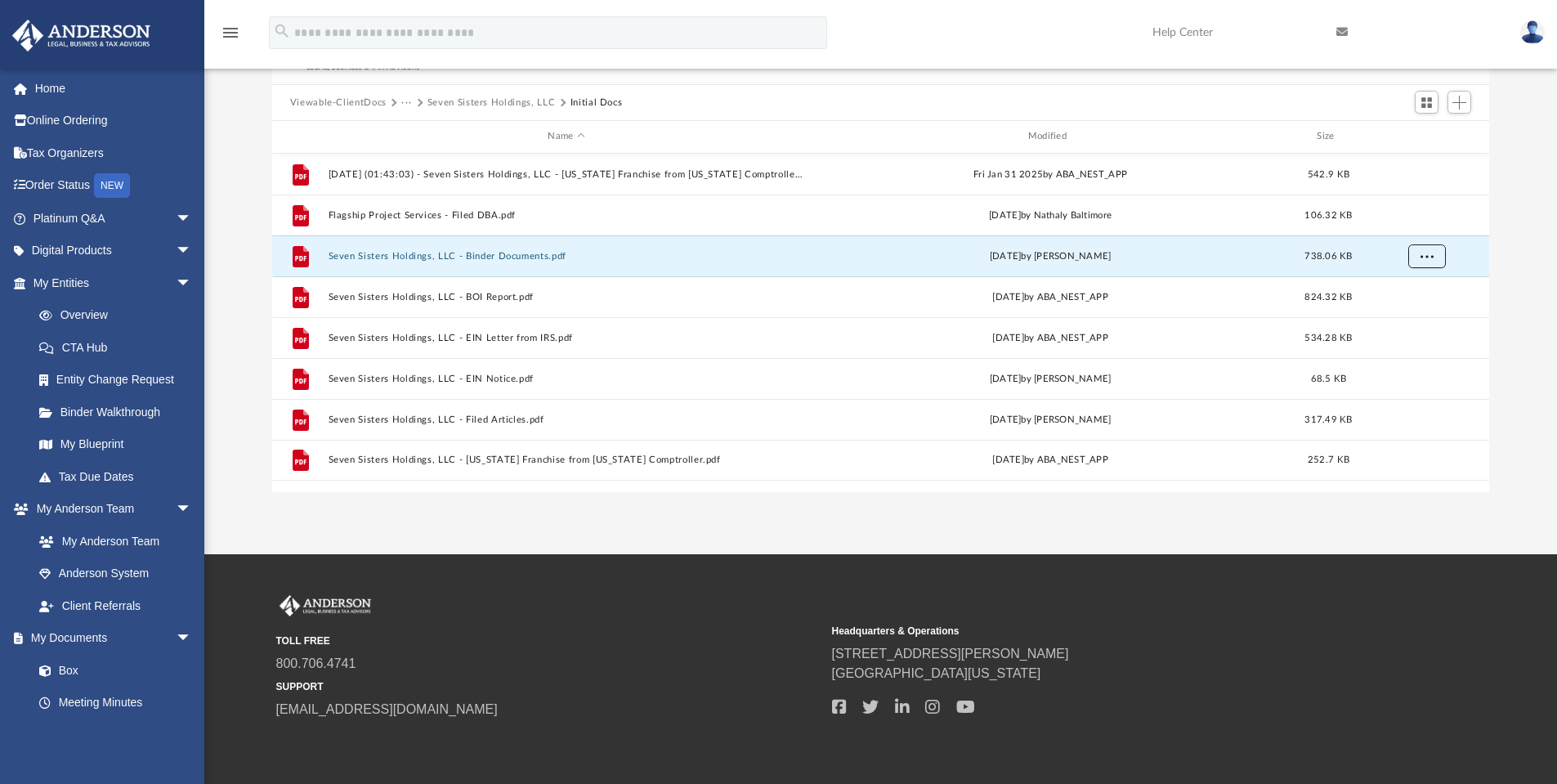
scroll to position [0, 0]
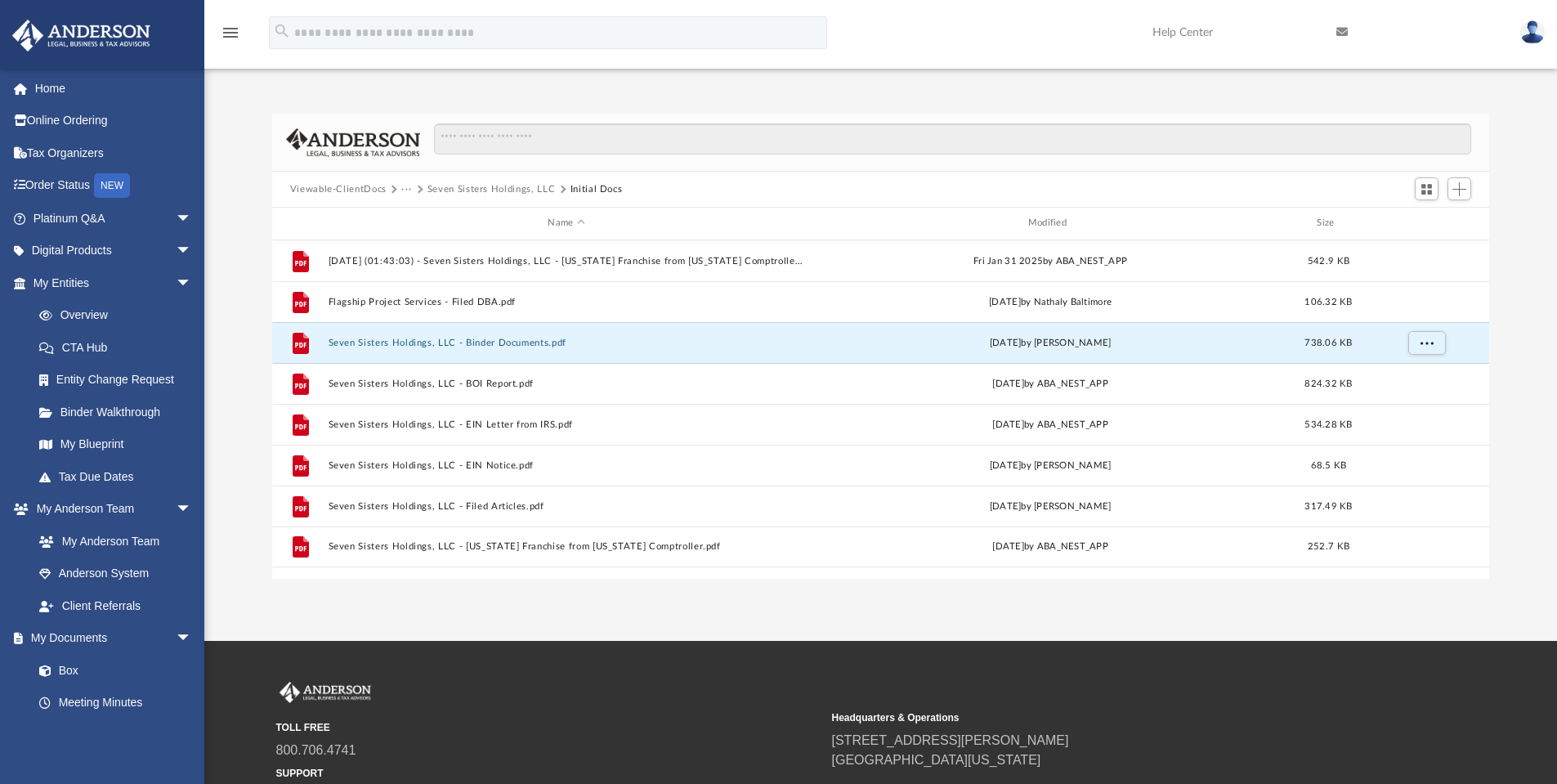
click at [492, 186] on button "Seven Sisters Holdings, LLC" at bounding box center [491, 189] width 128 height 15
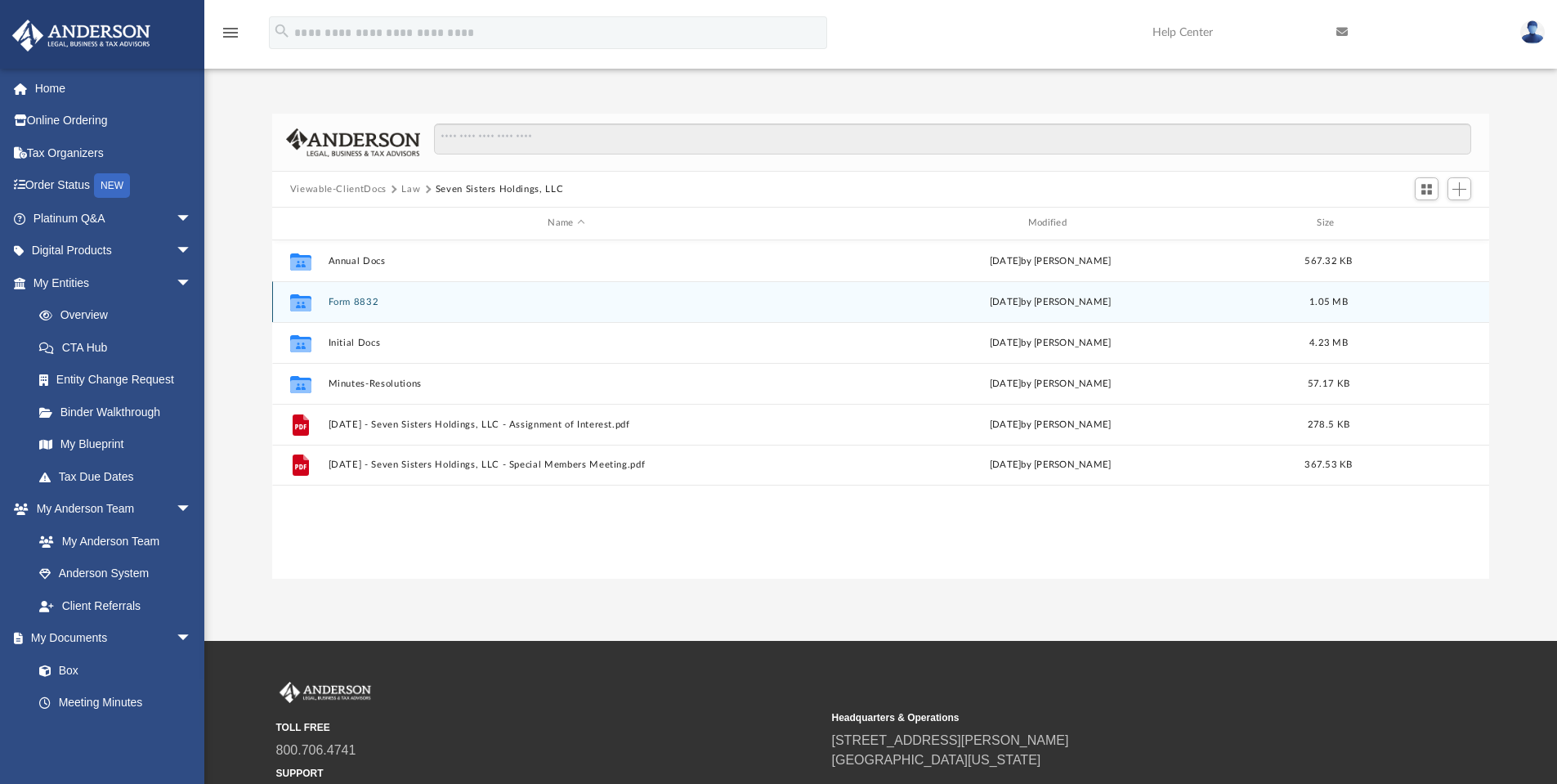
click at [368, 302] on button "Form 8832" at bounding box center [566, 302] width 476 height 11
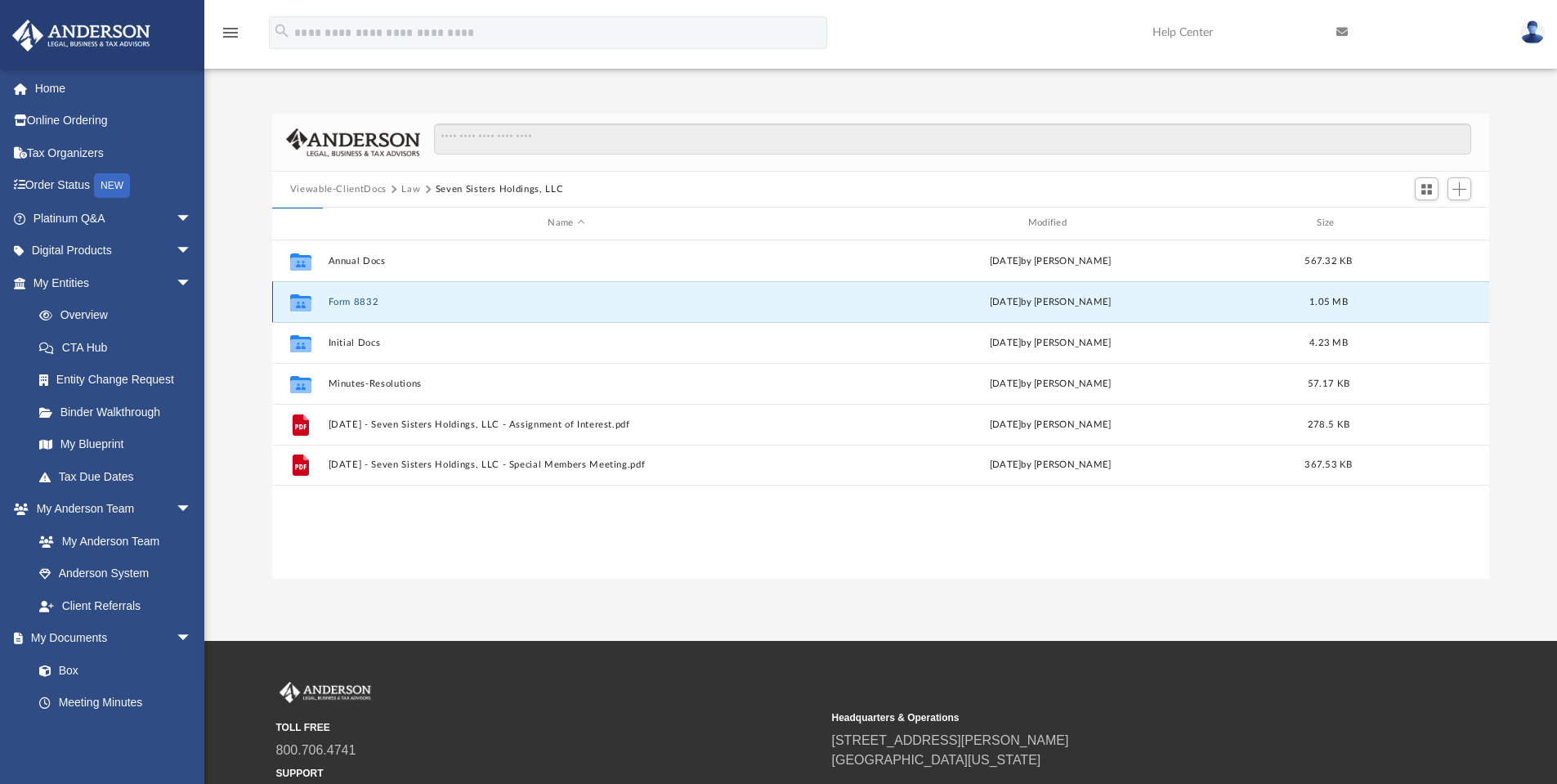
click at [368, 302] on button "Form 8832" at bounding box center [566, 302] width 476 height 11
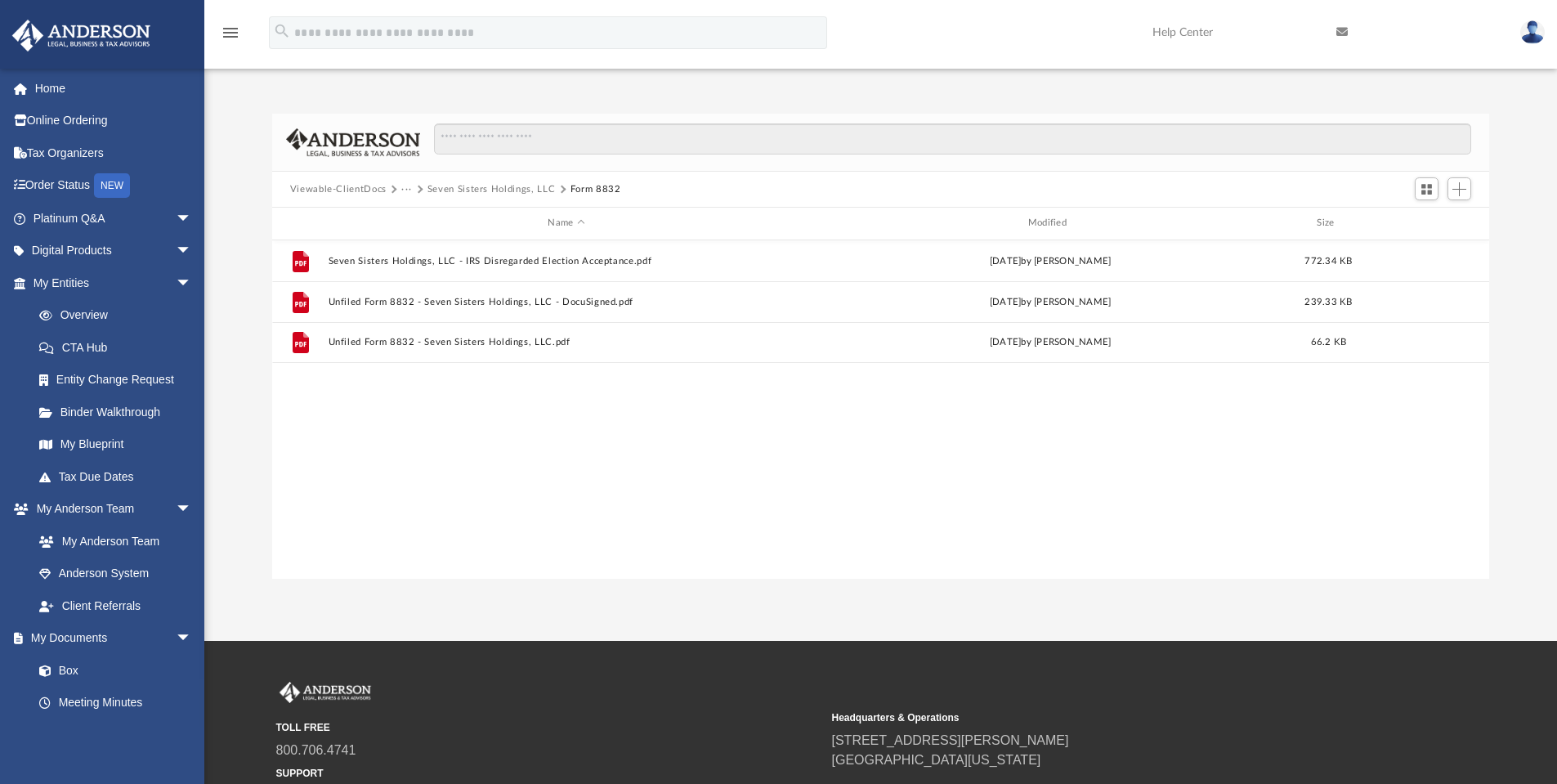
click at [453, 190] on button "Seven Sisters Holdings, LLC" at bounding box center [491, 189] width 128 height 15
